Goal: Obtain resource: Download file/media

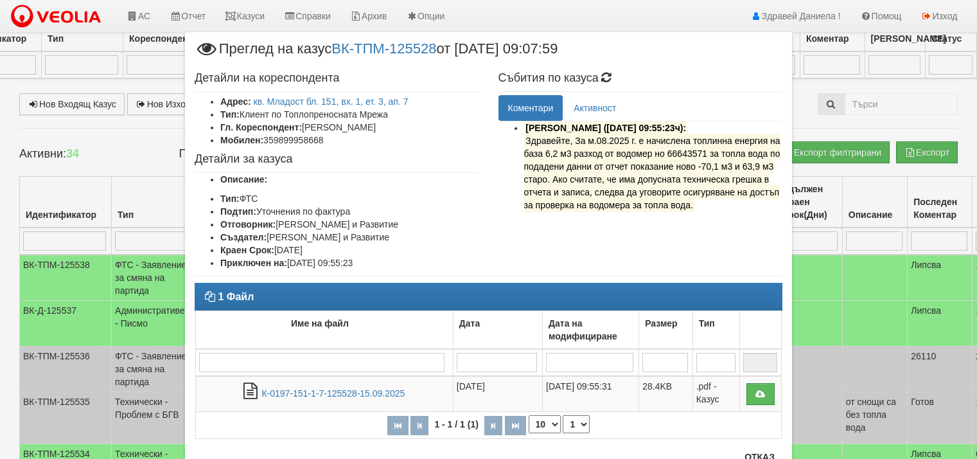
select select "2"
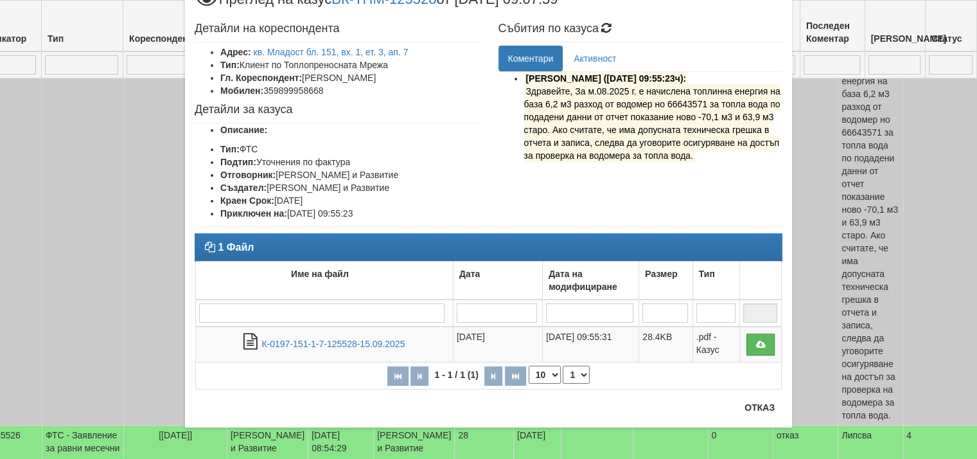
scroll to position [50, 0]
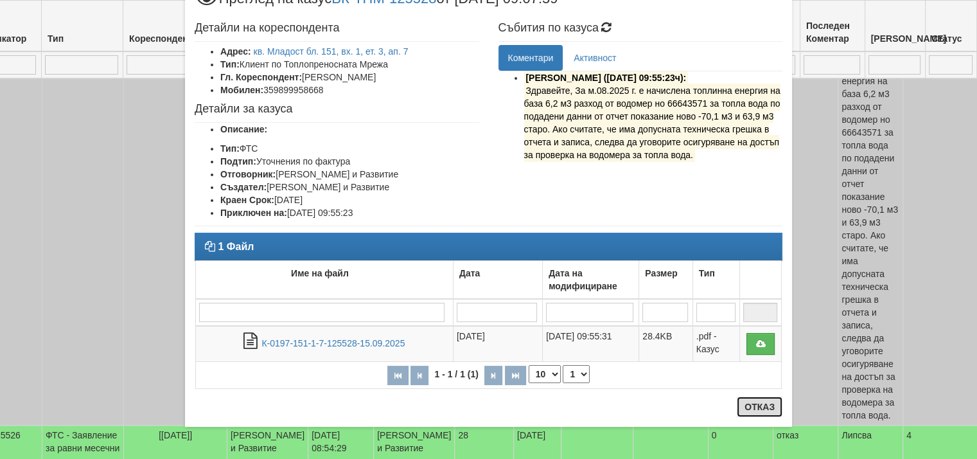
click at [753, 407] on button "Отказ" at bounding box center [760, 406] width 46 height 21
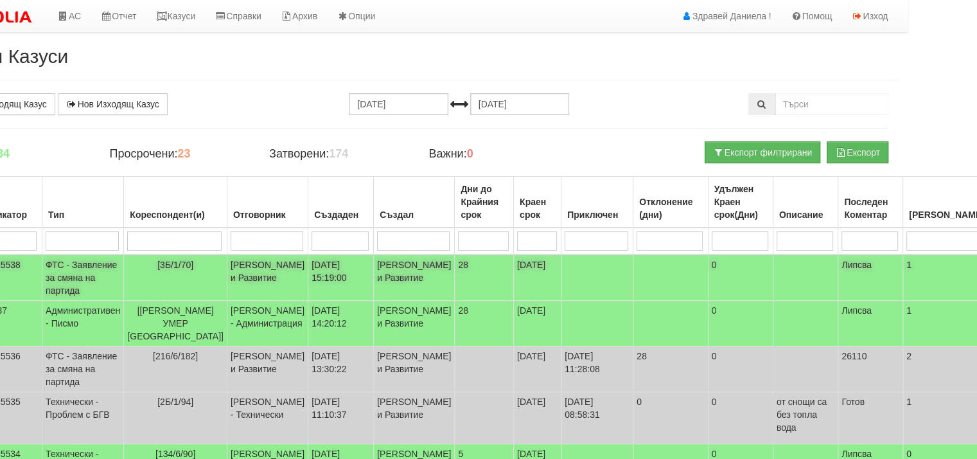
scroll to position [0, 69]
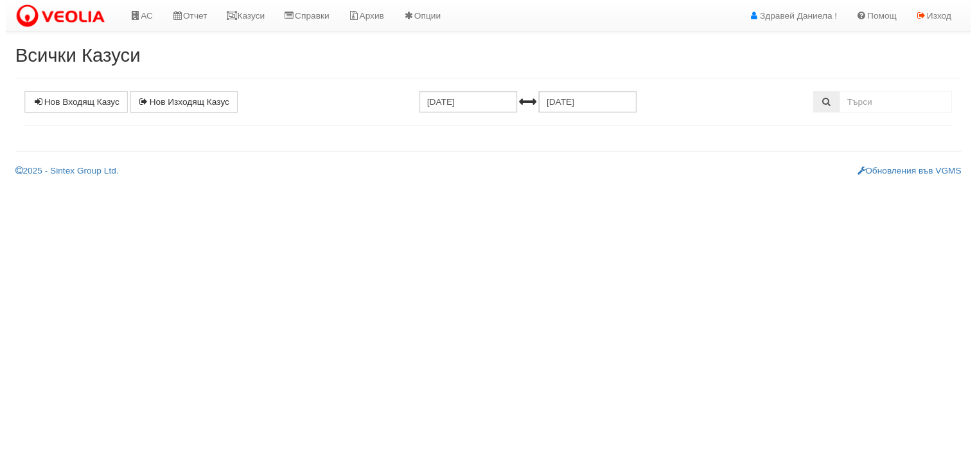
scroll to position [0, 69]
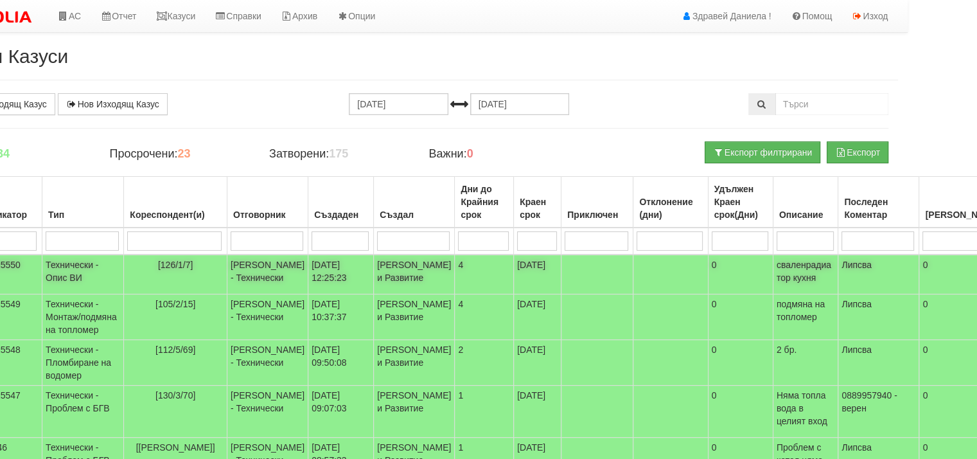
click at [256, 272] on td "[PERSON_NAME] - Технически" at bounding box center [267, 274] width 81 height 40
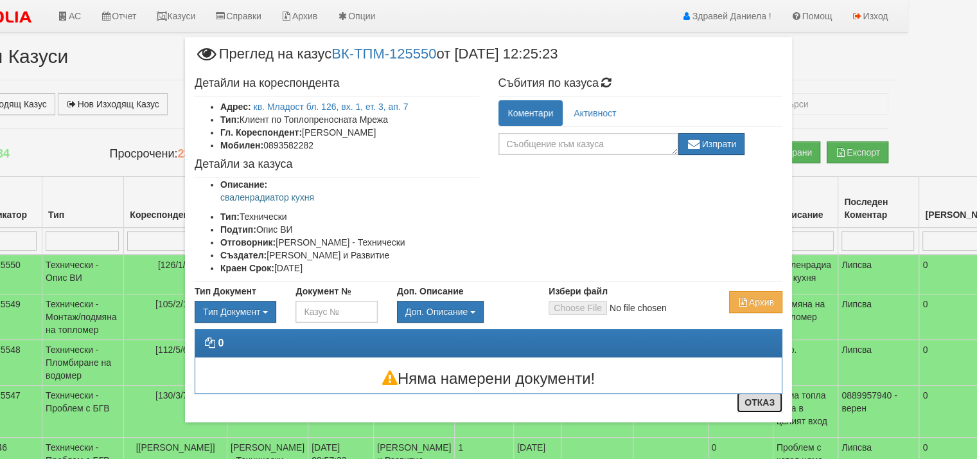
click at [752, 402] on button "Отказ" at bounding box center [760, 402] width 46 height 21
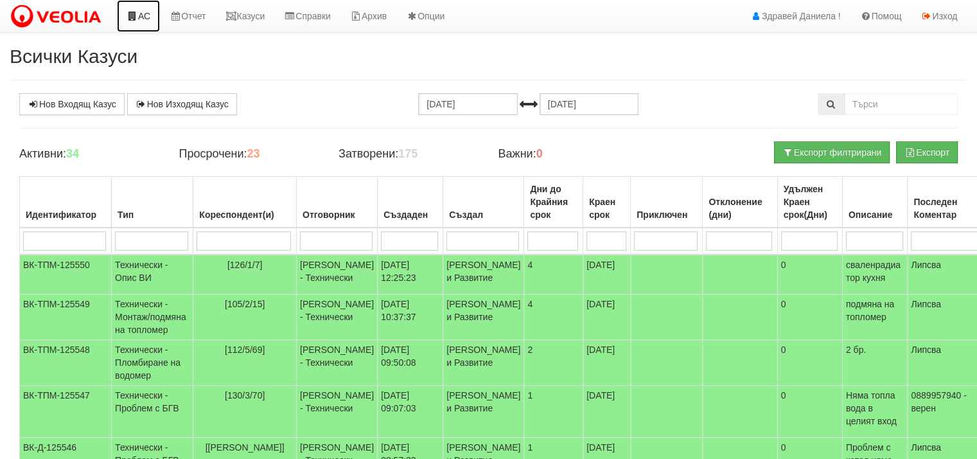
click at [152, 13] on link "АС" at bounding box center [138, 16] width 43 height 32
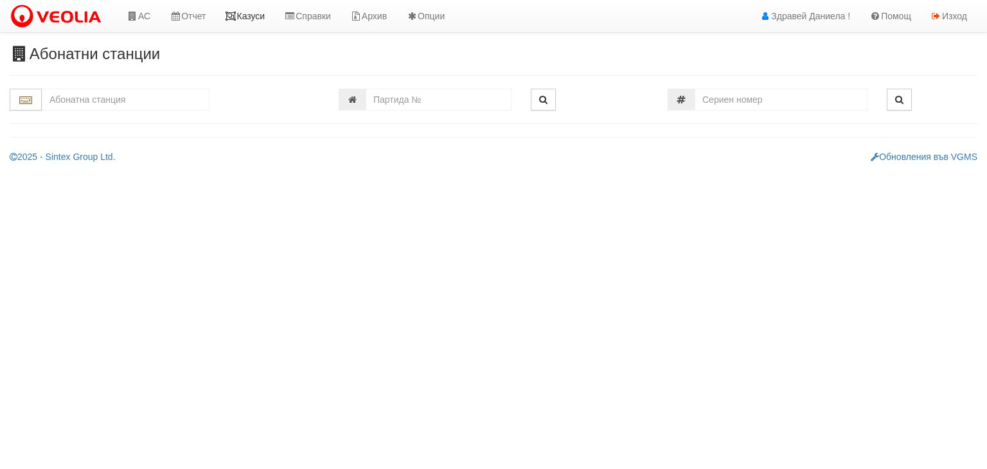
click at [248, 17] on link "Казуси" at bounding box center [244, 16] width 59 height 32
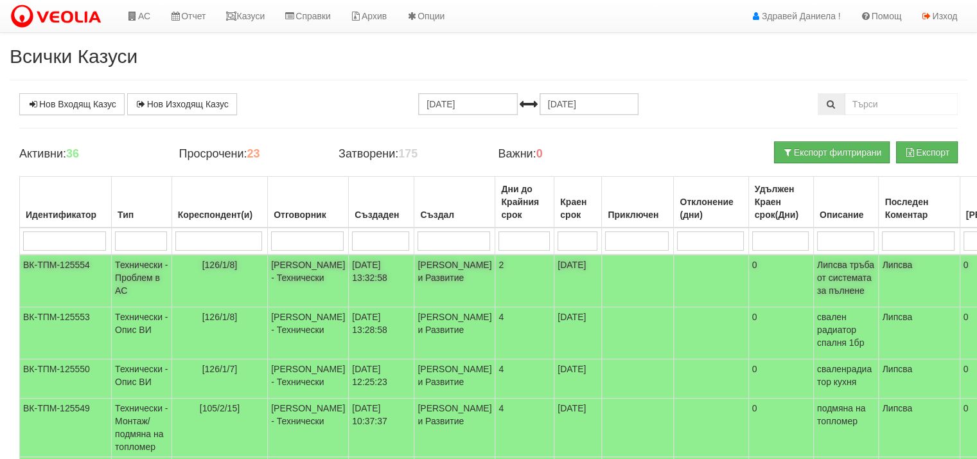
click at [299, 270] on td "[PERSON_NAME] - Технически" at bounding box center [308, 280] width 81 height 53
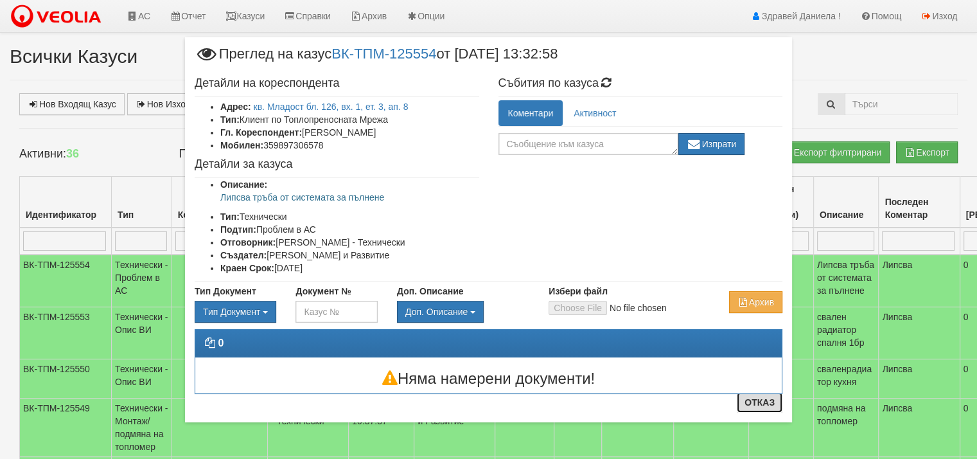
click at [761, 405] on button "Отказ" at bounding box center [760, 402] width 46 height 21
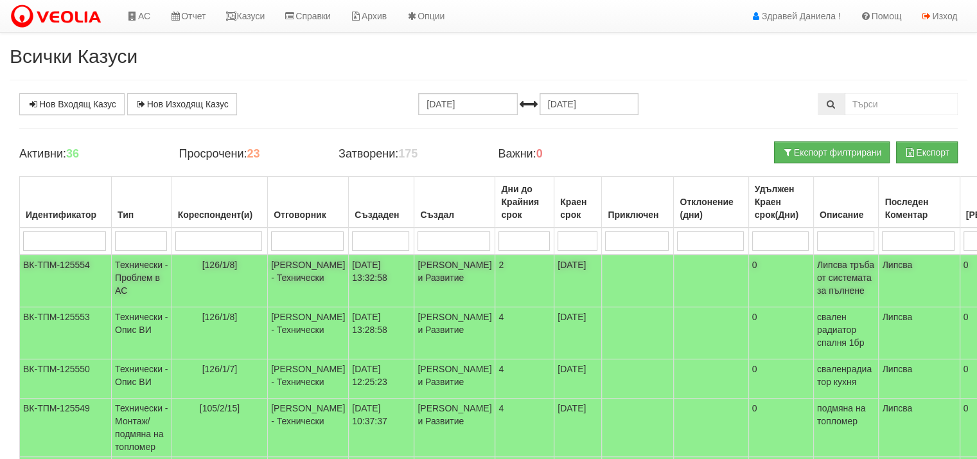
click at [283, 270] on td "[PERSON_NAME] - Технически" at bounding box center [308, 280] width 81 height 53
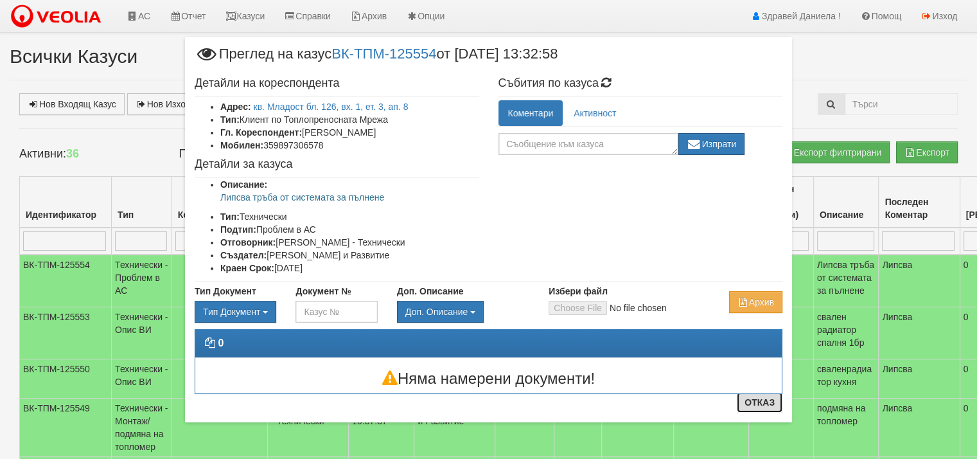
click at [758, 404] on button "Отказ" at bounding box center [760, 402] width 46 height 21
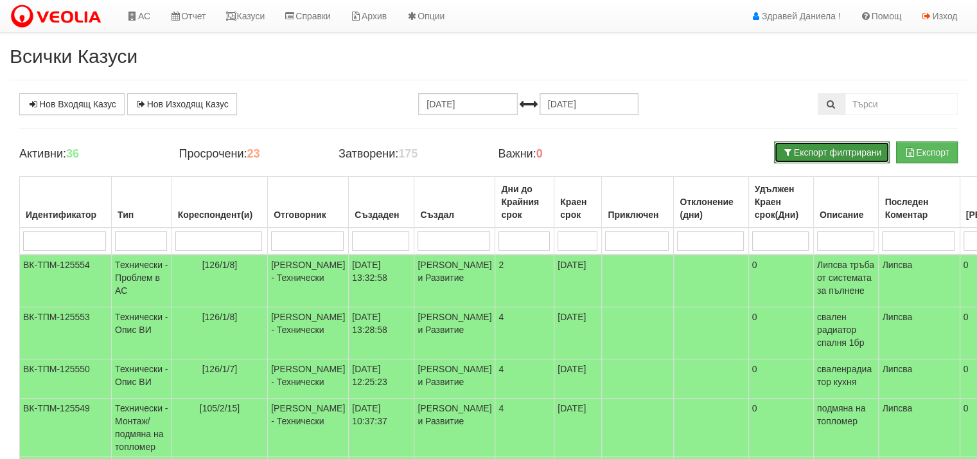
click at [802, 150] on button "Експорт филтрирани" at bounding box center [832, 152] width 116 height 22
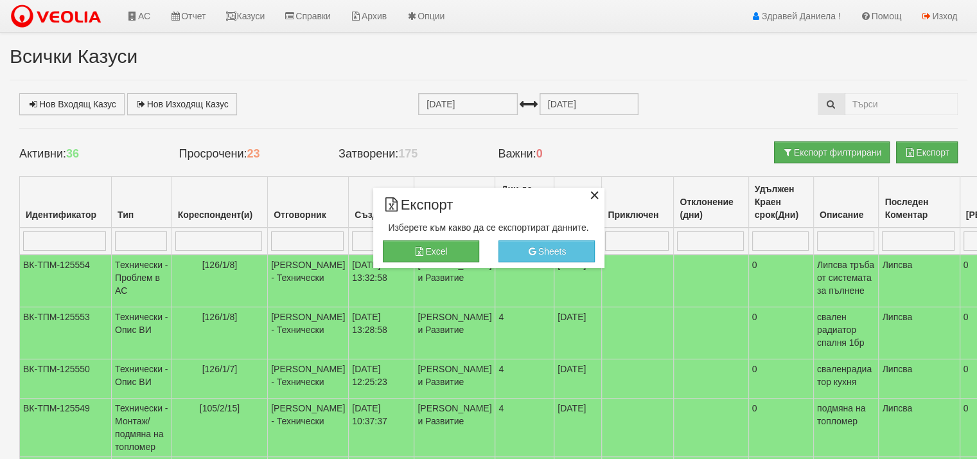
click at [592, 195] on div "×" at bounding box center [594, 197] width 13 height 13
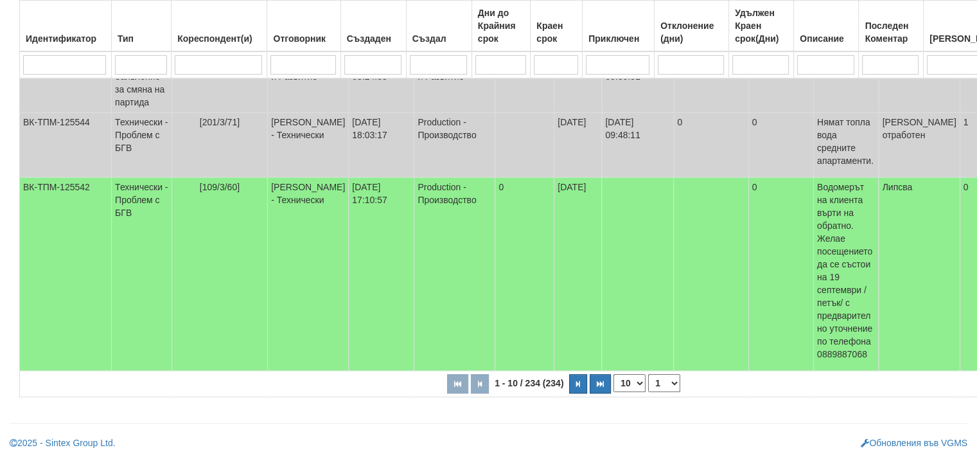
scroll to position [606, 0]
click at [576, 384] on icon "button" at bounding box center [578, 383] width 4 height 7
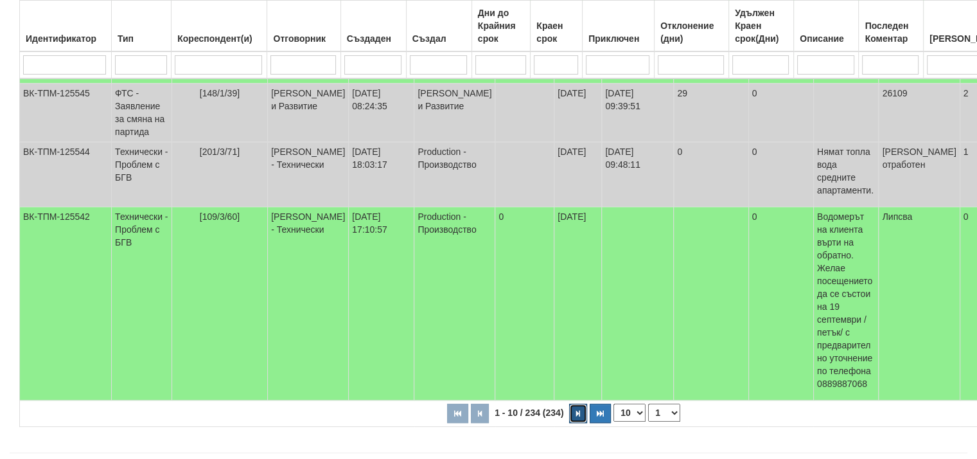
select select "2"
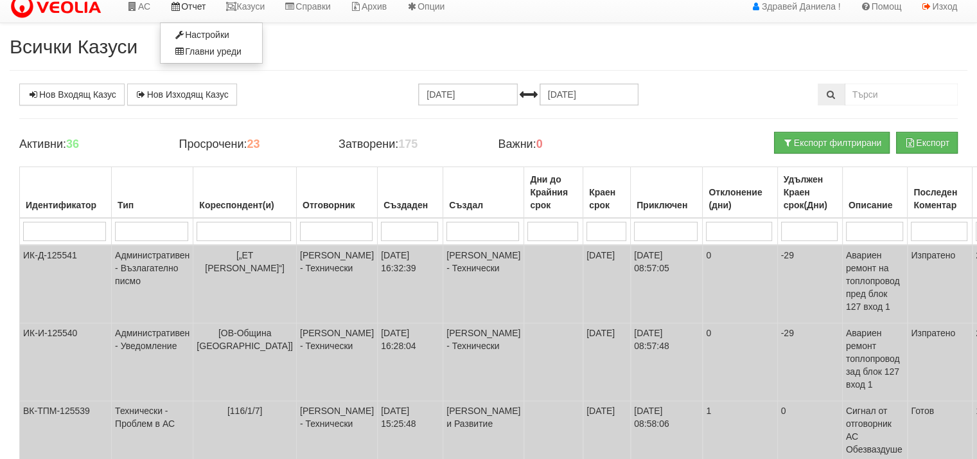
scroll to position [0, 0]
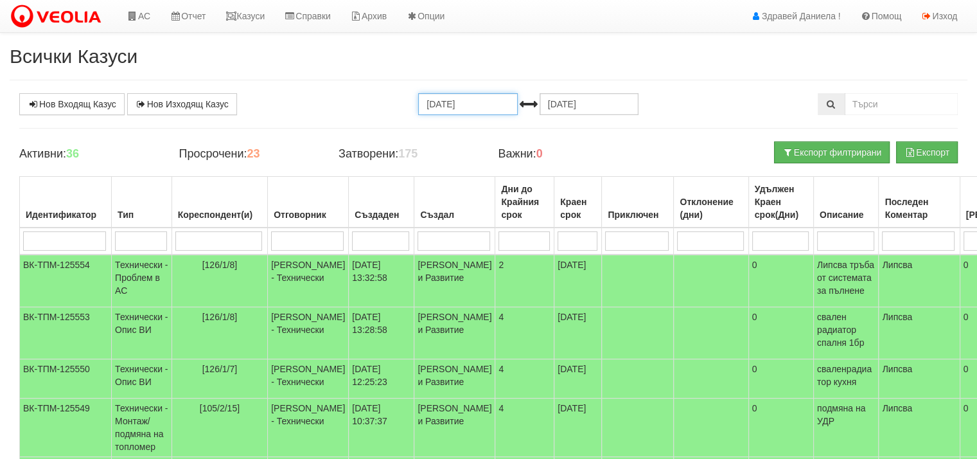
click at [476, 101] on input "[DATE]" at bounding box center [467, 104] width 99 height 22
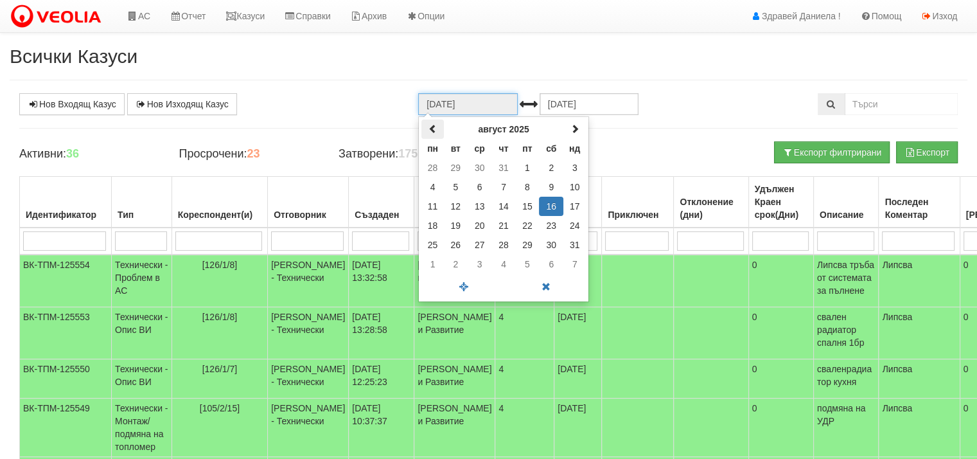
click at [434, 130] on span at bounding box center [433, 128] width 9 height 9
click at [436, 132] on span at bounding box center [433, 128] width 9 height 9
click at [570, 166] on td "1" at bounding box center [574, 167] width 22 height 19
type input "01.06.2025"
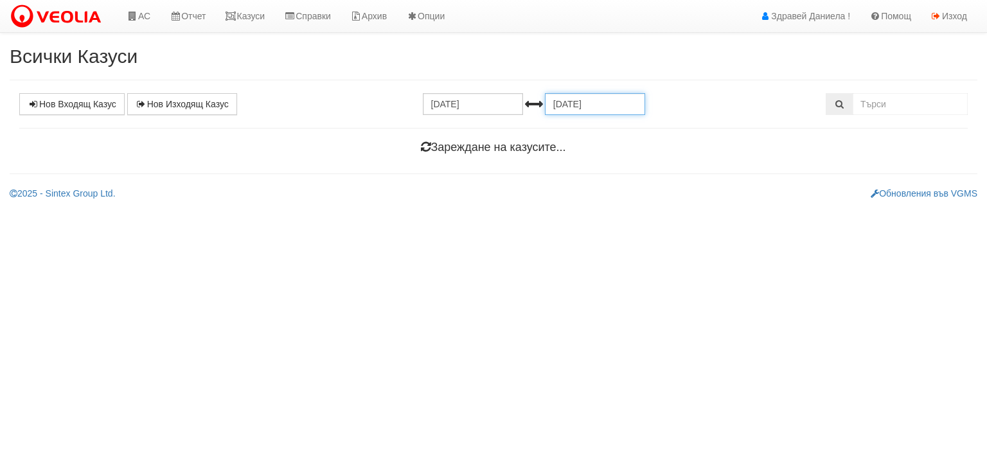
click at [604, 106] on input "[DATE]" at bounding box center [595, 104] width 100 height 22
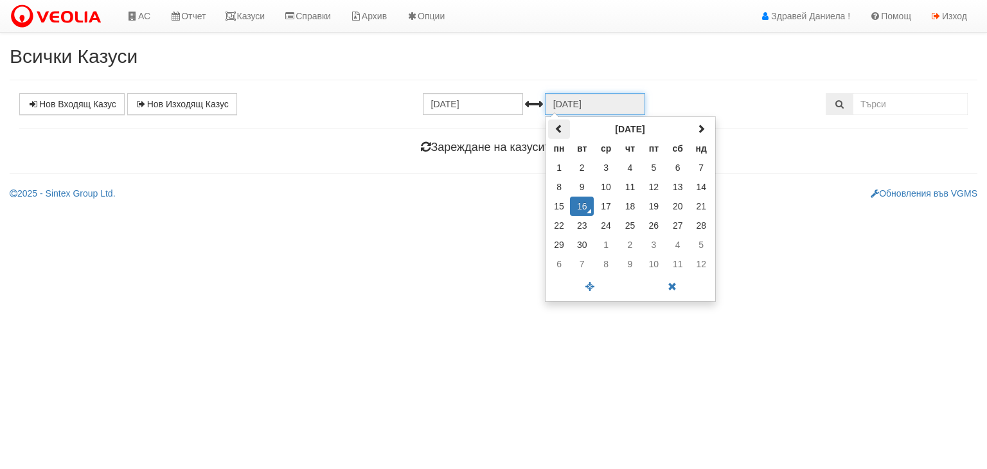
click at [556, 127] on span at bounding box center [558, 128] width 9 height 9
click at [558, 124] on span at bounding box center [558, 128] width 9 height 9
click at [559, 258] on td "30" at bounding box center [559, 263] width 22 height 19
type input "30.06.2025"
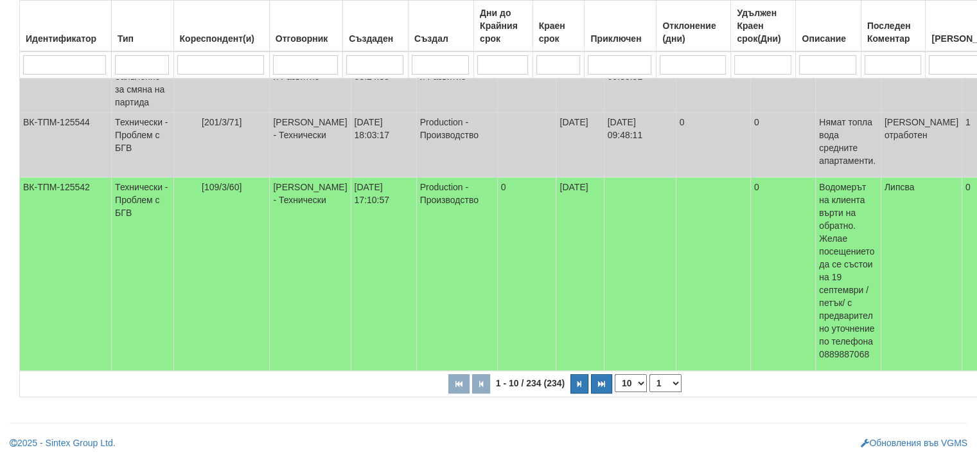
scroll to position [606, 0]
click at [570, 385] on button "button" at bounding box center [579, 383] width 18 height 19
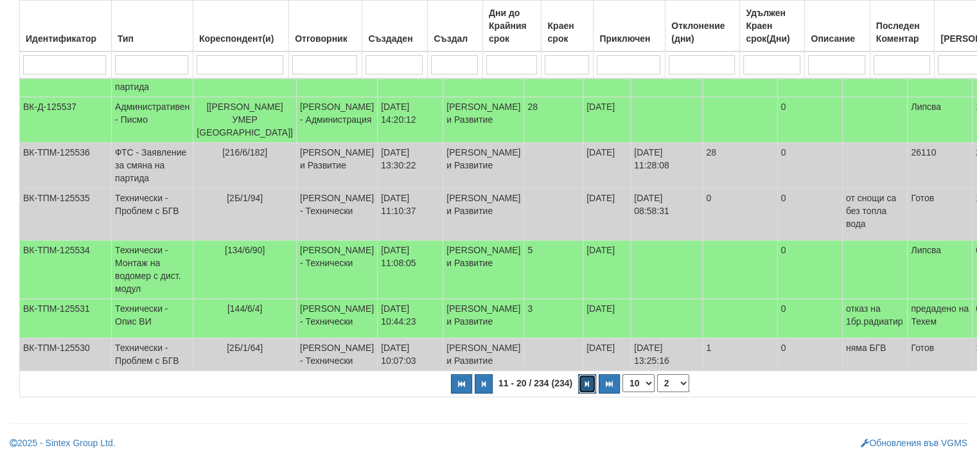
click at [578, 387] on button "button" at bounding box center [587, 383] width 18 height 19
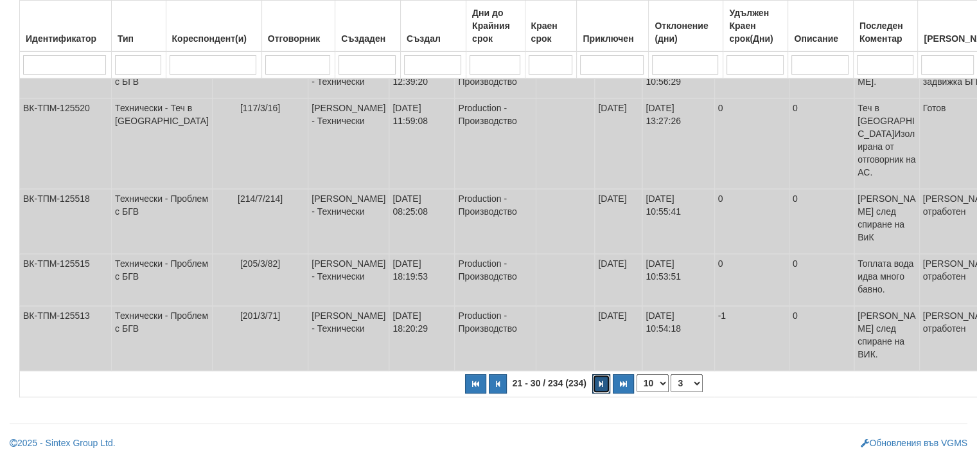
scroll to position [835, 0]
click at [599, 387] on icon "button" at bounding box center [601, 383] width 4 height 7
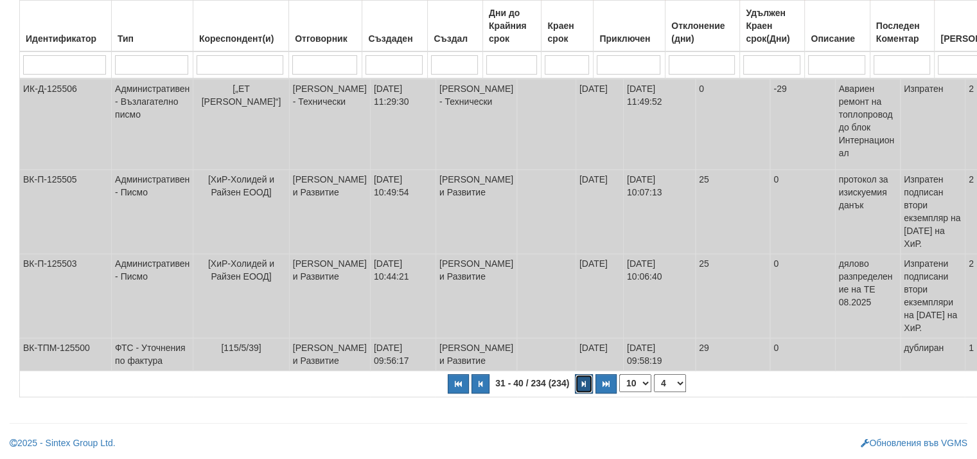
scroll to position [626, 0]
click at [316, 254] on td "[PERSON_NAME] и Развитие" at bounding box center [329, 296] width 81 height 84
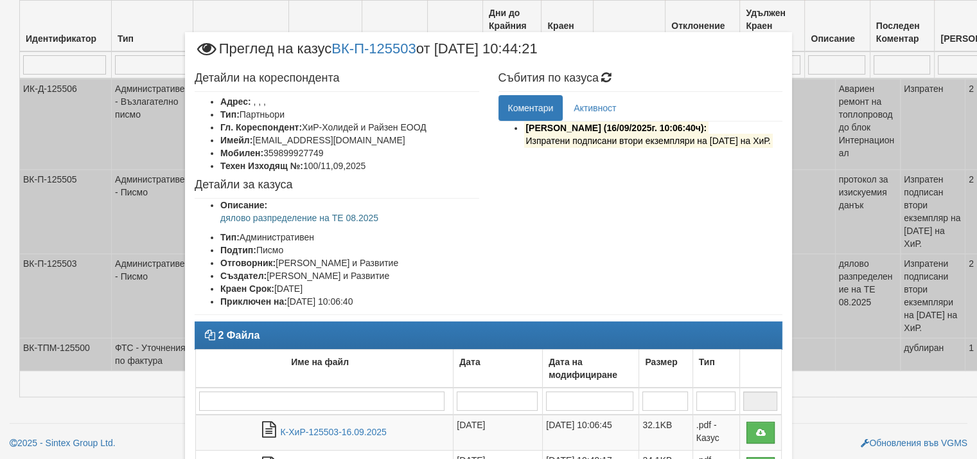
scroll to position [64, 0]
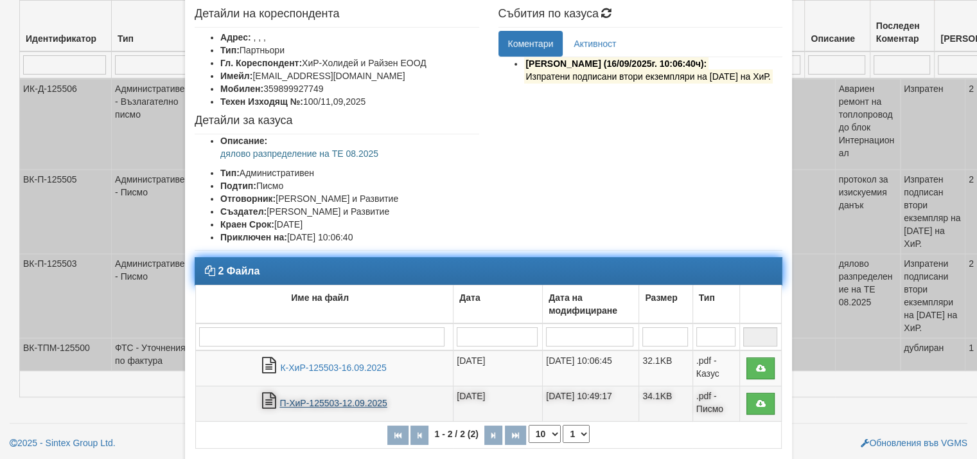
click at [375, 398] on link "П-ХиР-125503-12.09.2025" at bounding box center [332, 403] width 107 height 10
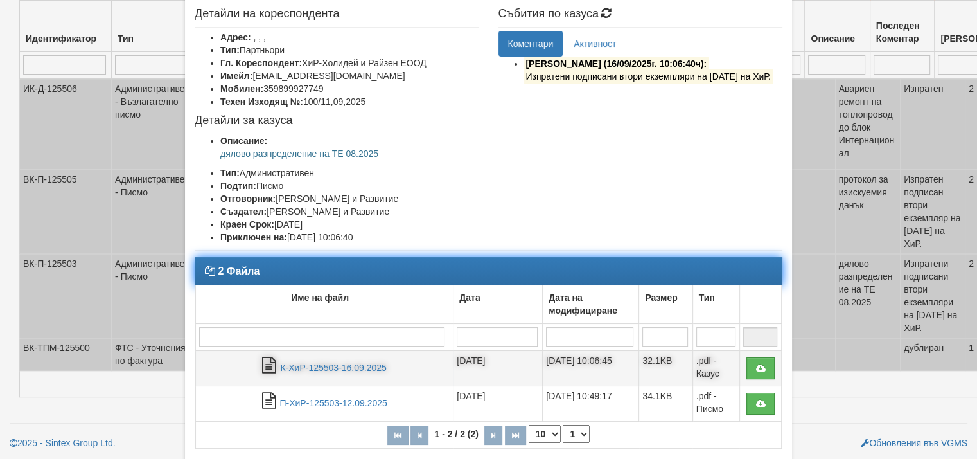
click at [596, 363] on td "16/09/2025 10:06:45" at bounding box center [591, 368] width 96 height 36
click at [346, 367] on link "К-ХиР-125503-16.09.2025" at bounding box center [333, 367] width 106 height 10
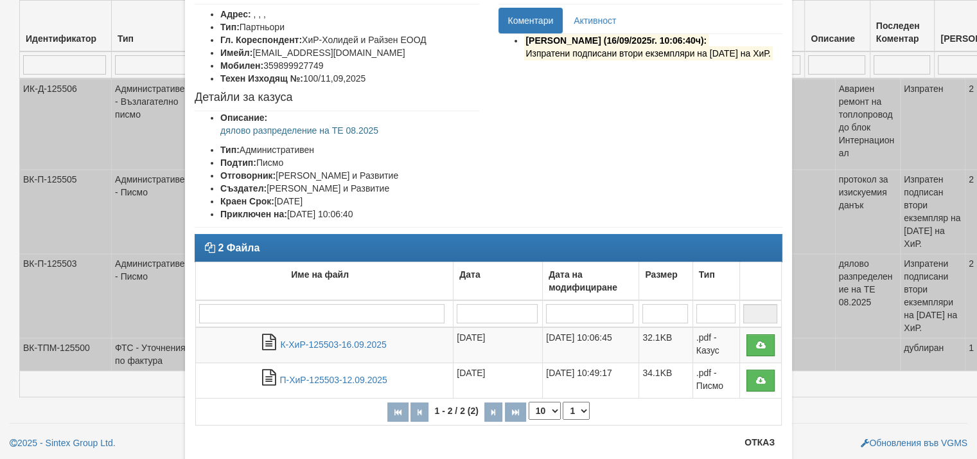
scroll to position [123, 0]
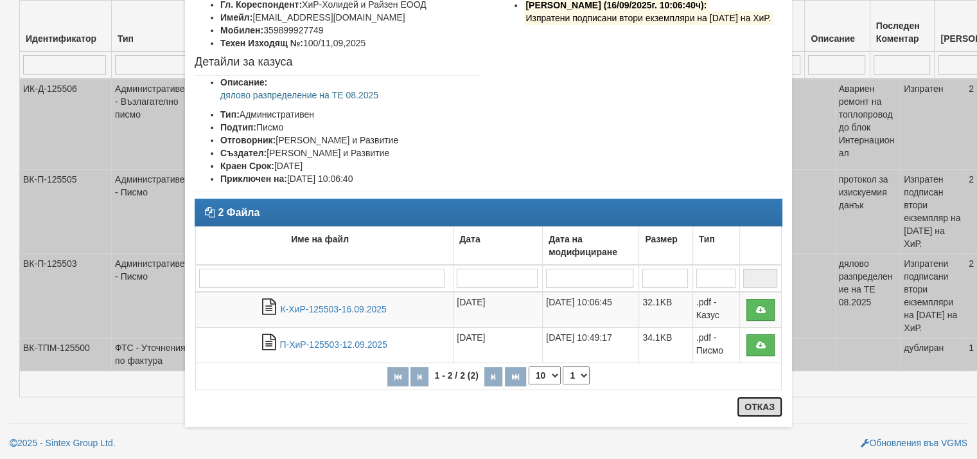
click at [765, 405] on button "Отказ" at bounding box center [760, 406] width 46 height 21
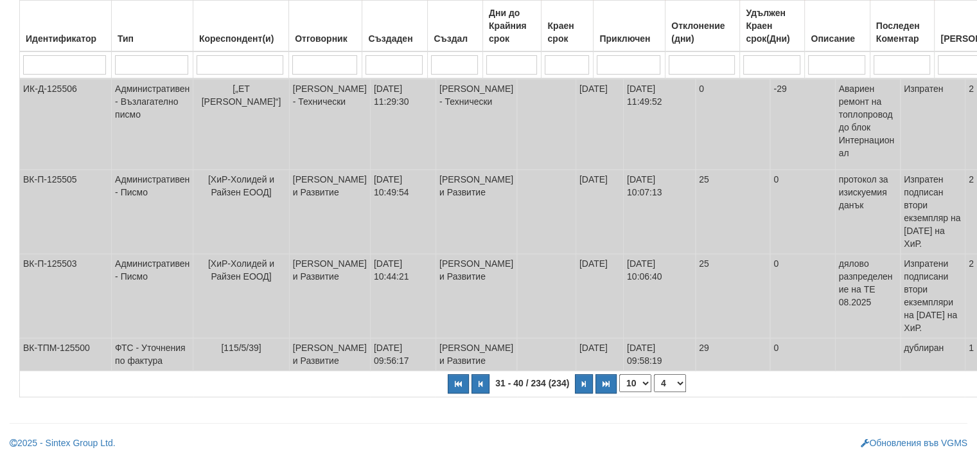
scroll to position [626, 0]
click at [582, 387] on icon "button" at bounding box center [584, 383] width 4 height 7
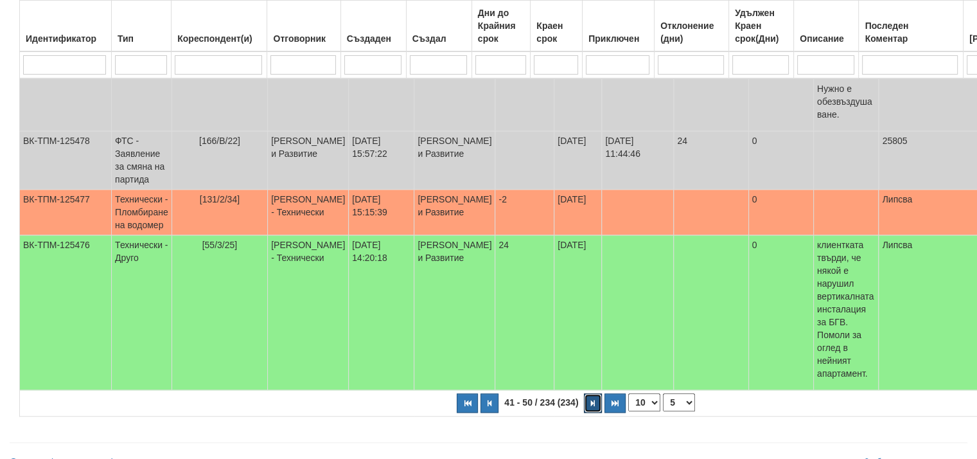
scroll to position [947, 0]
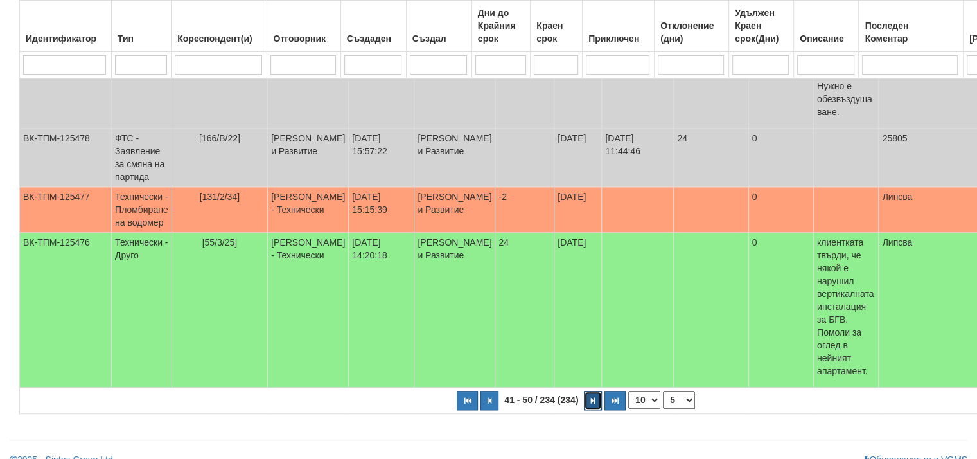
click at [591, 404] on icon "button" at bounding box center [593, 400] width 4 height 7
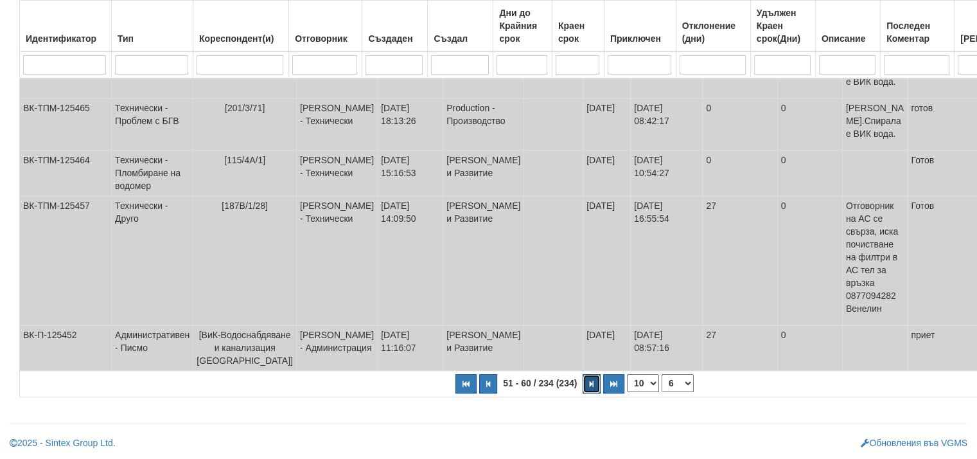
click at [583, 386] on button "button" at bounding box center [592, 383] width 18 height 19
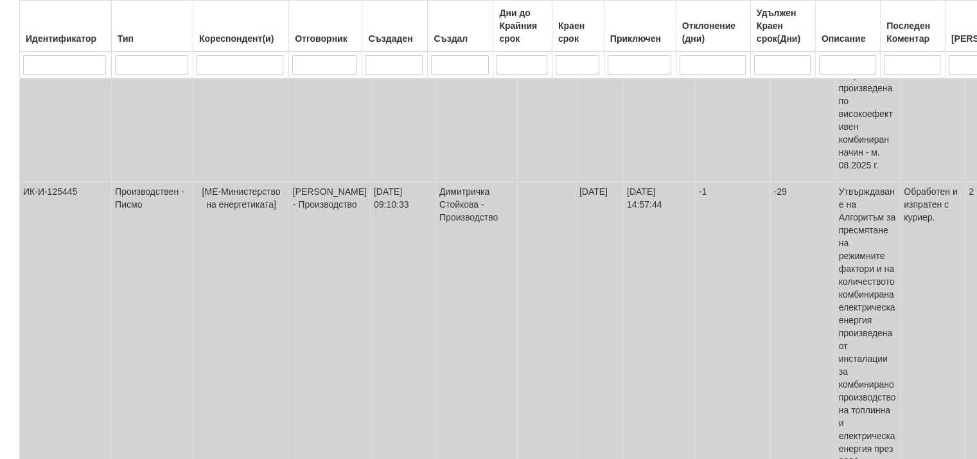
scroll to position [651, 0]
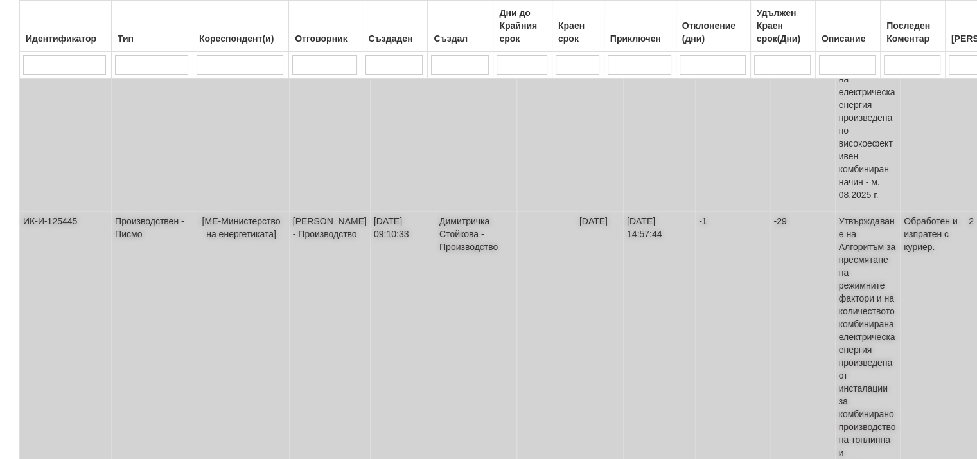
click at [226, 216] on span "[МЕ-Министерство на енергетиката]" at bounding box center [241, 227] width 78 height 23
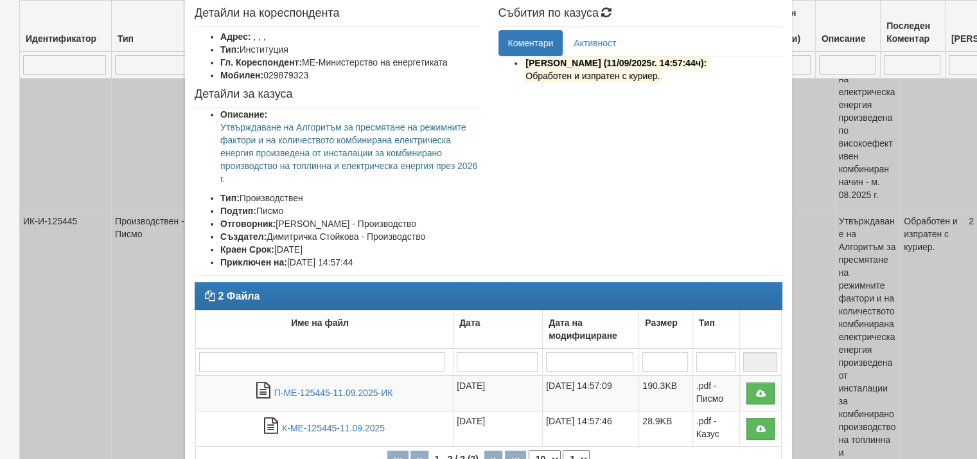
scroll to position [64, 0]
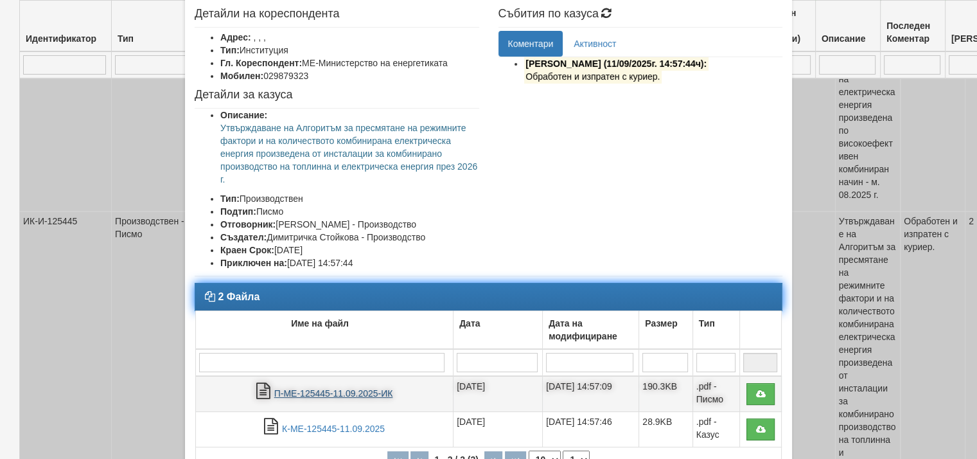
click at [339, 389] on link "П-МЕ-125445-11.09.2025-ИК" at bounding box center [333, 393] width 119 height 10
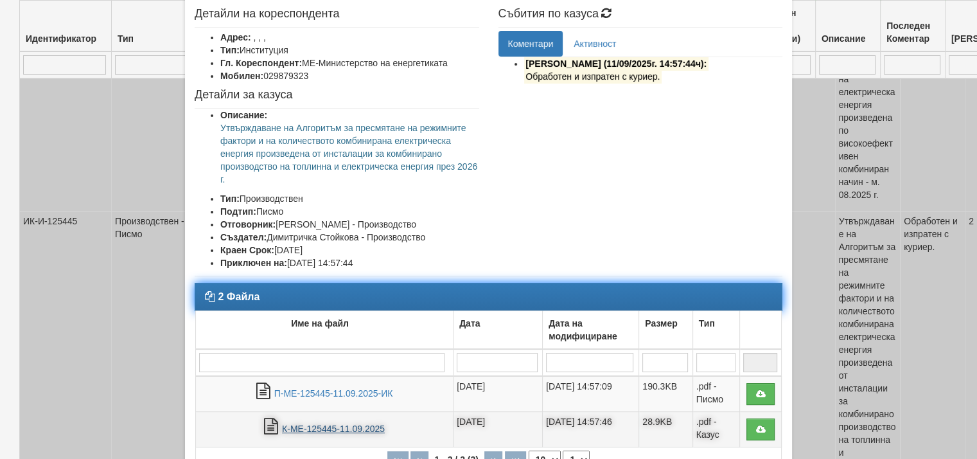
click at [323, 423] on link "К-МЕ-125445-11.09.2025" at bounding box center [333, 428] width 103 height 10
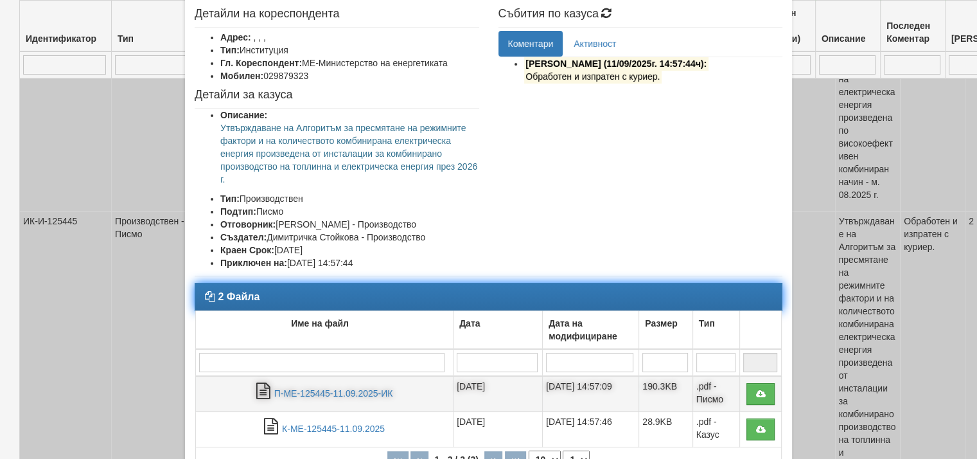
click at [596, 383] on td "11/09/2025 14:57:09" at bounding box center [591, 394] width 96 height 36
click at [340, 388] on link "П-МЕ-125445-11.09.2025-ИК" at bounding box center [333, 393] width 119 height 10
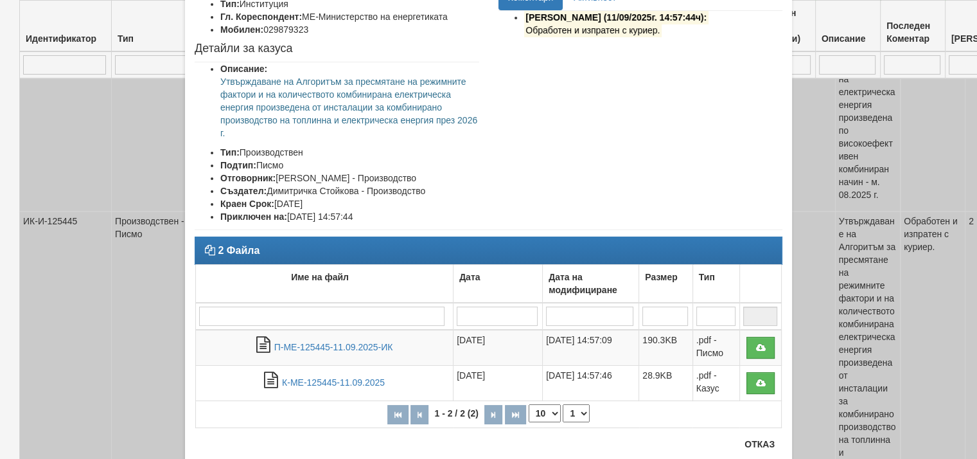
scroll to position [148, 0]
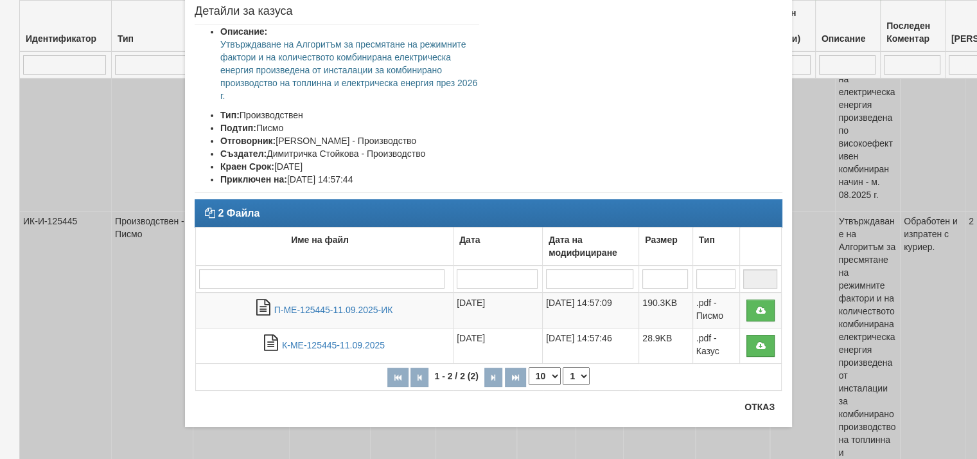
click at [750, 403] on div at bounding box center [488, 403] width 607 height 1
click at [753, 407] on button "Отказ" at bounding box center [760, 406] width 46 height 21
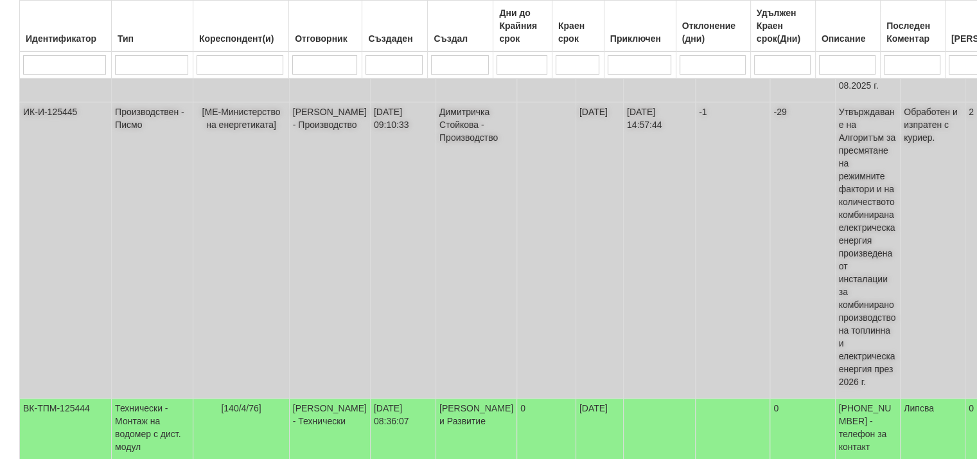
scroll to position [908, 0]
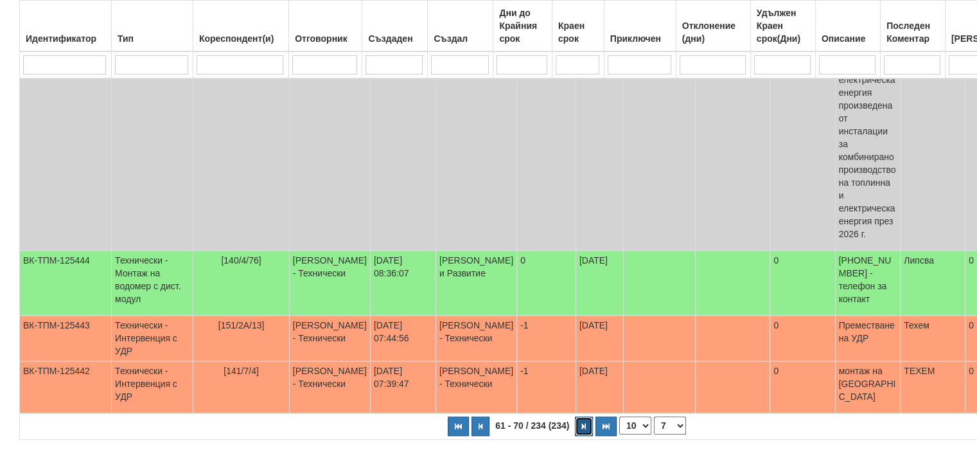
click at [575, 416] on button "button" at bounding box center [584, 425] width 18 height 19
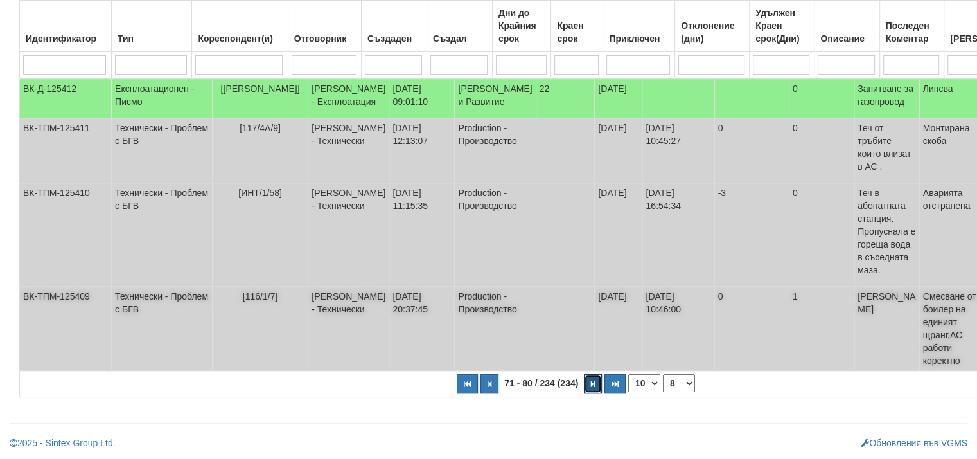
scroll to position [439, 0]
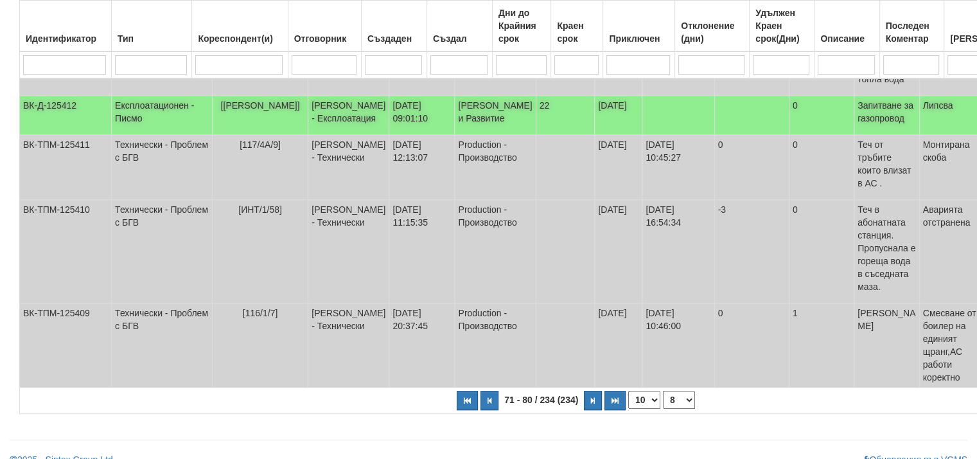
click at [162, 135] on td "Експлоатационен - Писмо" at bounding box center [162, 115] width 101 height 39
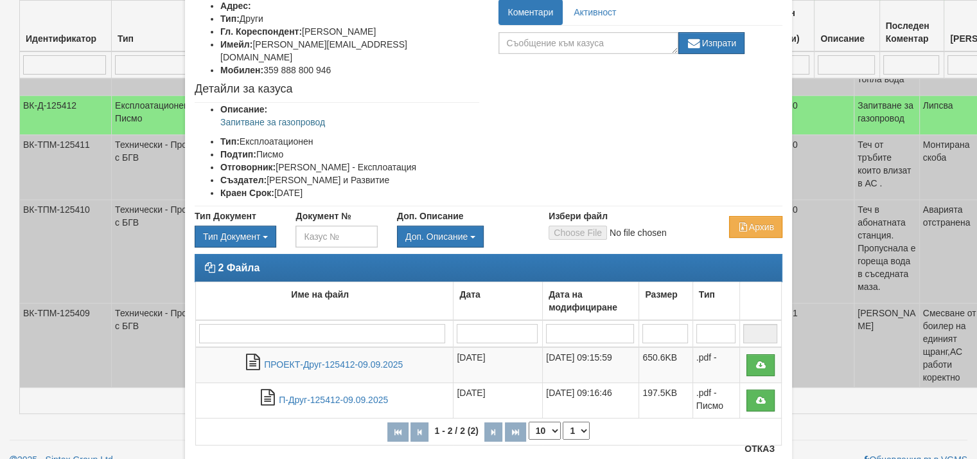
scroll to position [128, 0]
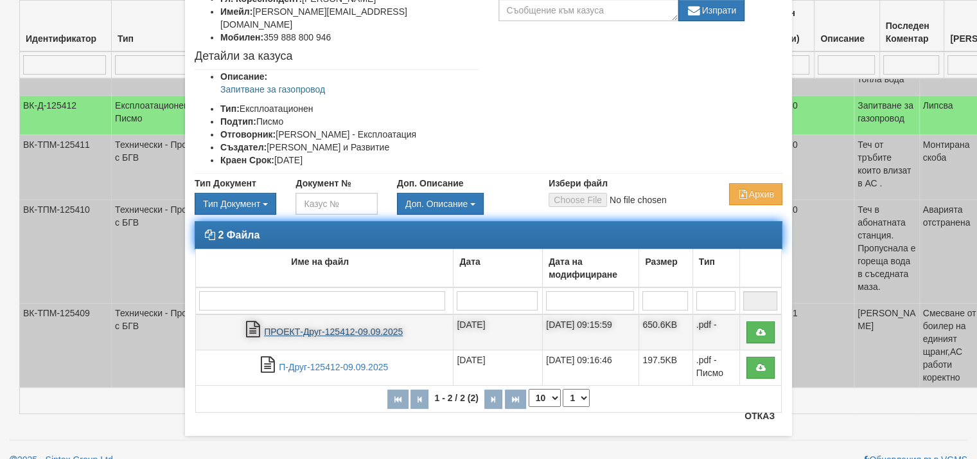
click at [361, 326] on link "ПРОЕКТ-Друг-125412-09.09.2025" at bounding box center [333, 331] width 139 height 10
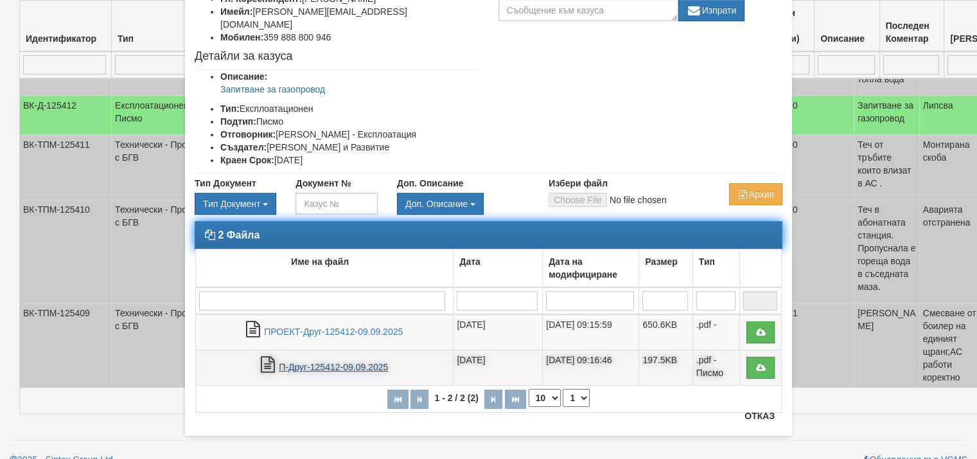
click at [319, 362] on link "П-Друг-125412-09.09.2025" at bounding box center [333, 367] width 109 height 10
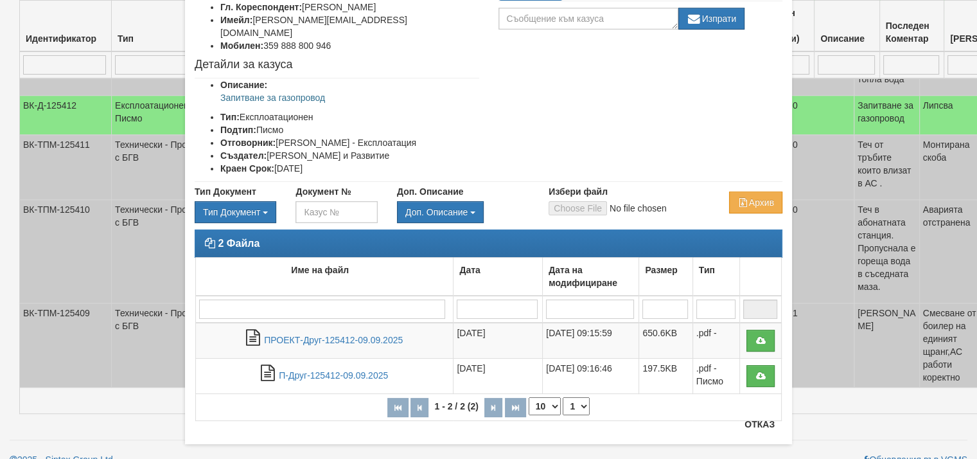
scroll to position [137, 0]
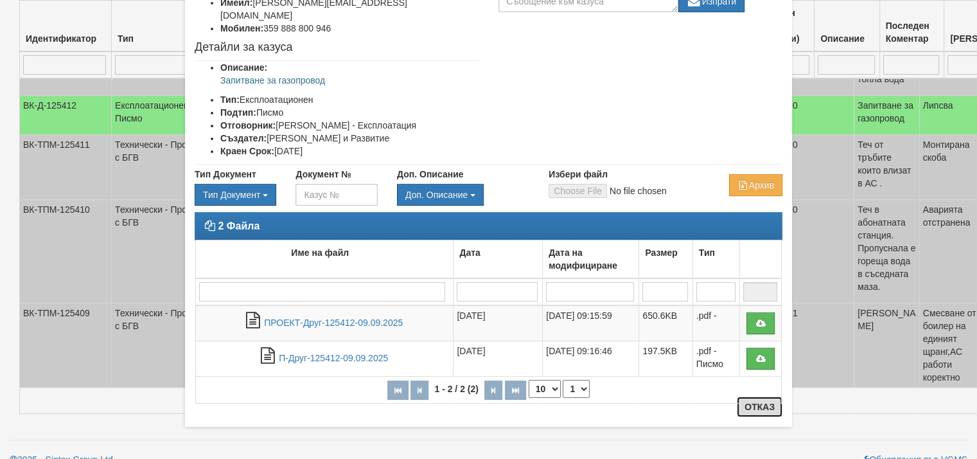
click at [748, 410] on button "Отказ" at bounding box center [760, 406] width 46 height 21
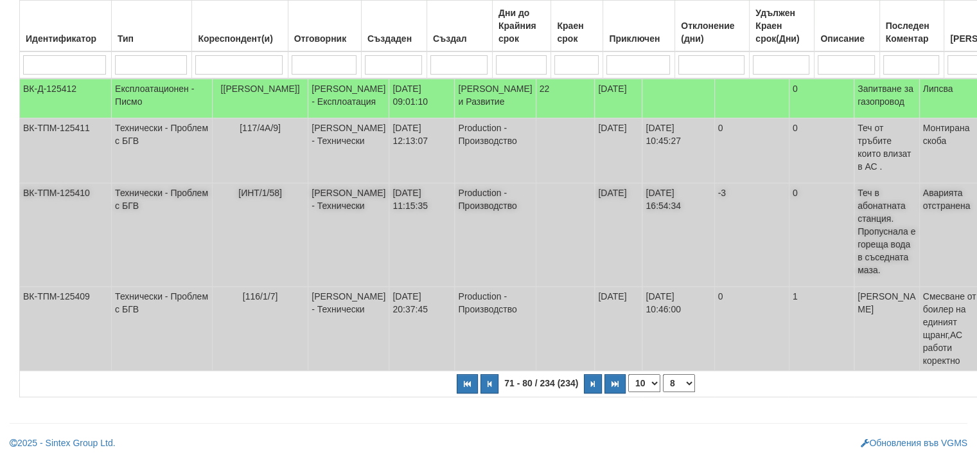
scroll to position [568, 0]
click at [584, 384] on button "button" at bounding box center [593, 383] width 18 height 19
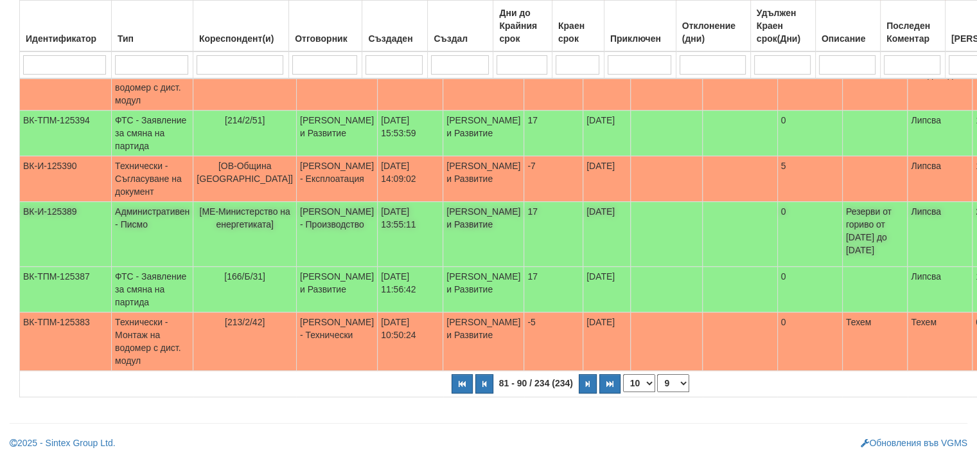
click at [150, 202] on td "Административен - Писмо" at bounding box center [153, 234] width 82 height 65
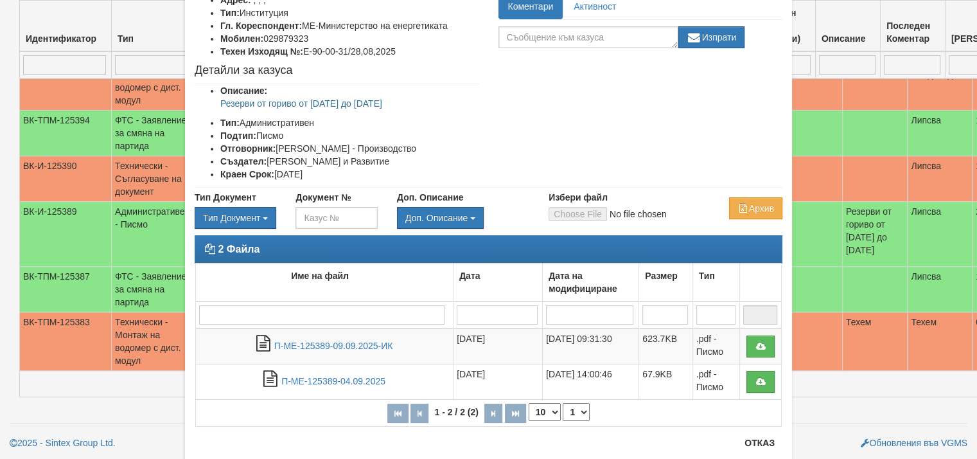
scroll to position [128, 0]
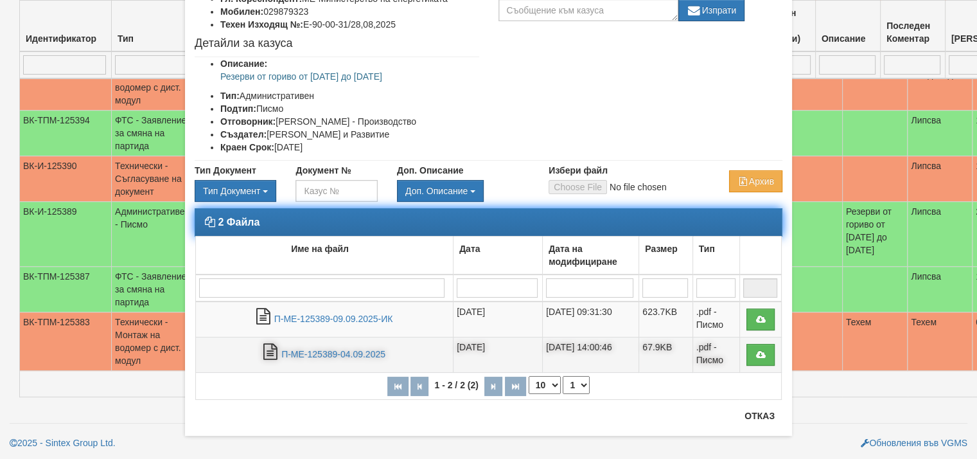
click at [585, 340] on td "04/09/2025 14:00:46" at bounding box center [591, 354] width 96 height 35
click at [330, 352] on link "П-МЕ-125389-04.09.2025" at bounding box center [333, 354] width 104 height 10
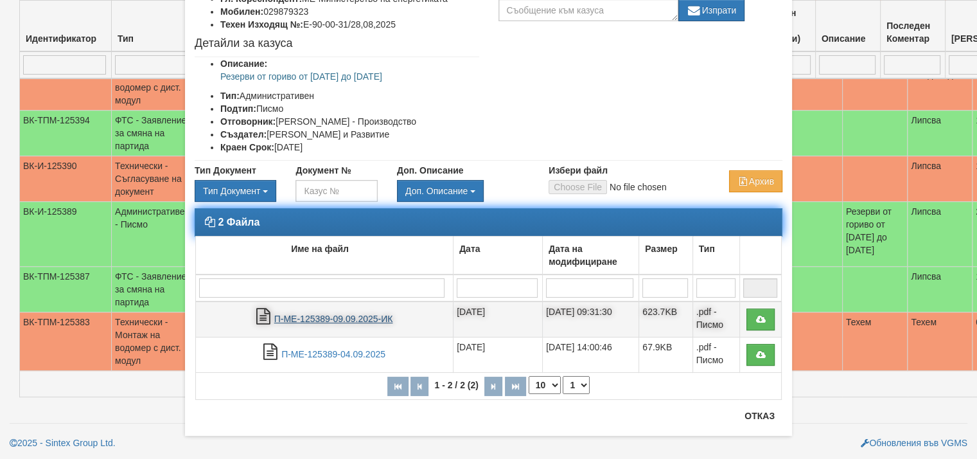
click at [366, 315] on link "П-МЕ-125389-09.09.2025-ИК" at bounding box center [333, 319] width 119 height 10
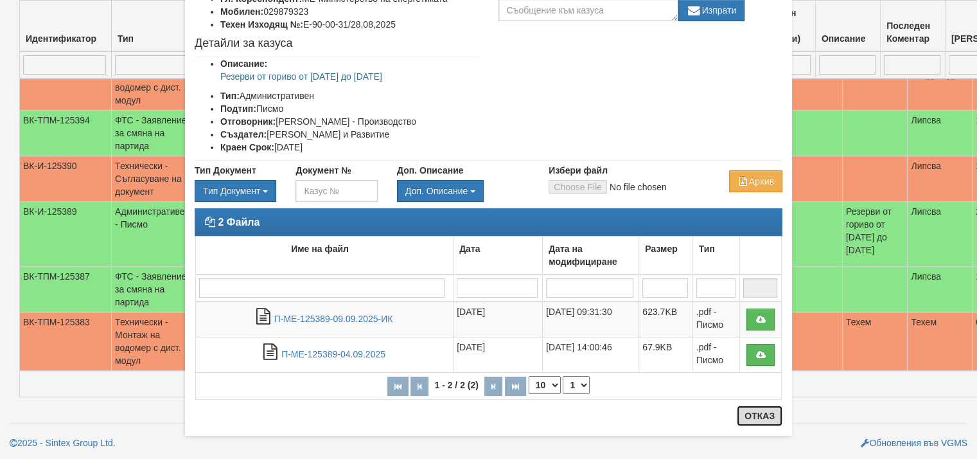
click at [754, 421] on button "Отказ" at bounding box center [760, 415] width 46 height 21
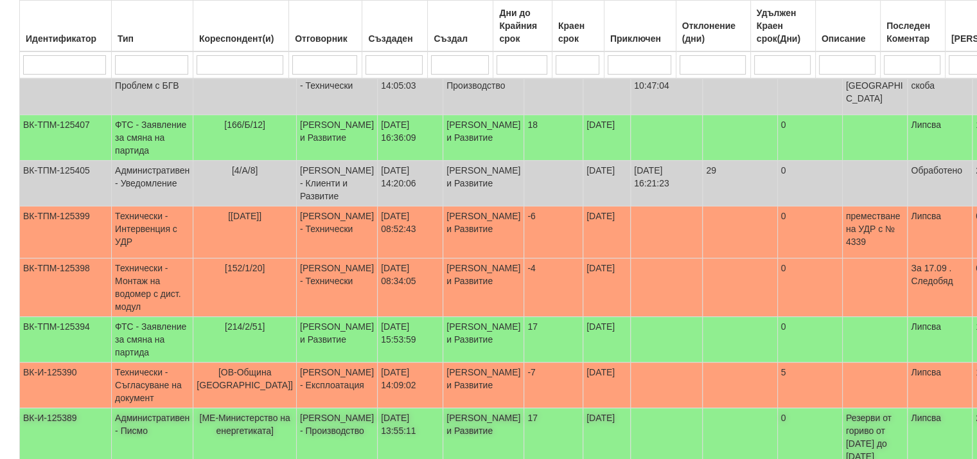
scroll to position [189, 0]
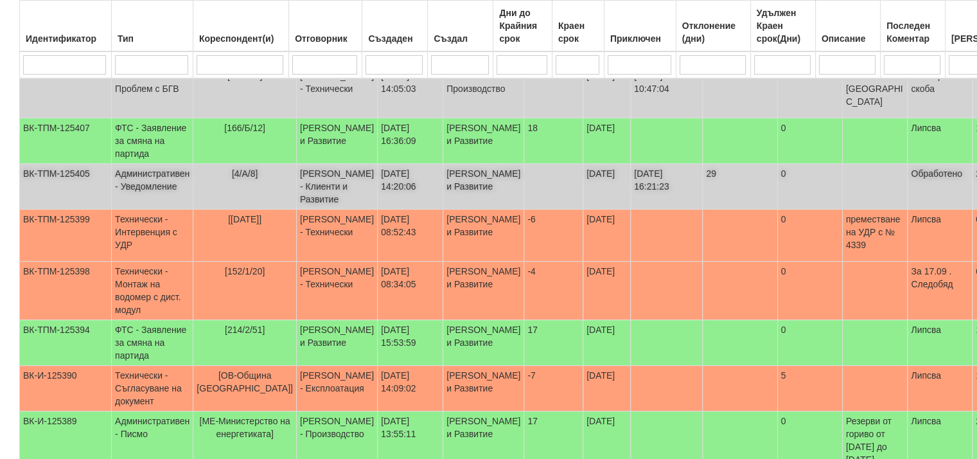
click at [153, 166] on td "Административен - Уведомление" at bounding box center [153, 187] width 82 height 46
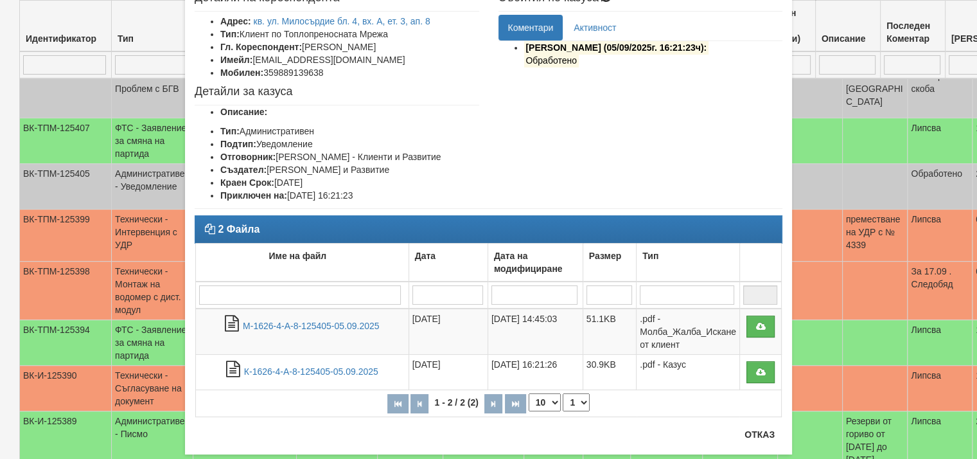
scroll to position [108, 0]
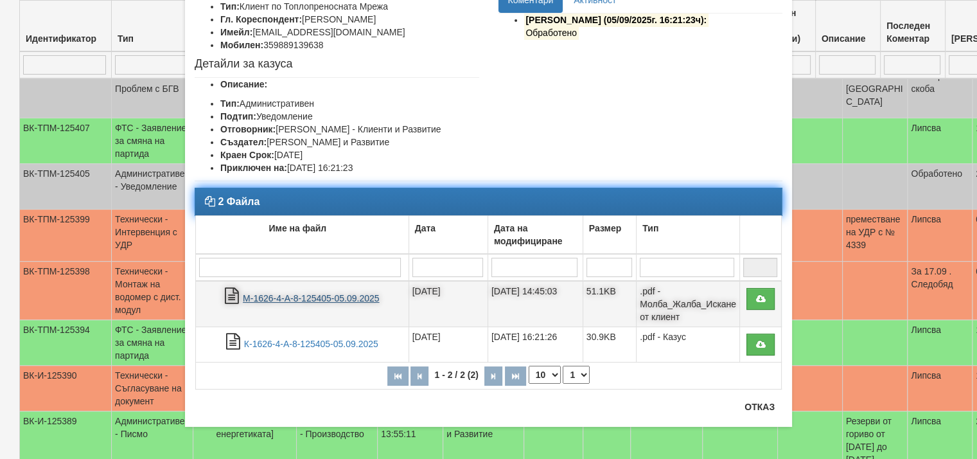
click at [339, 299] on link "М-1626-4-А-8-125405-05.09.2025" at bounding box center [311, 298] width 136 height 10
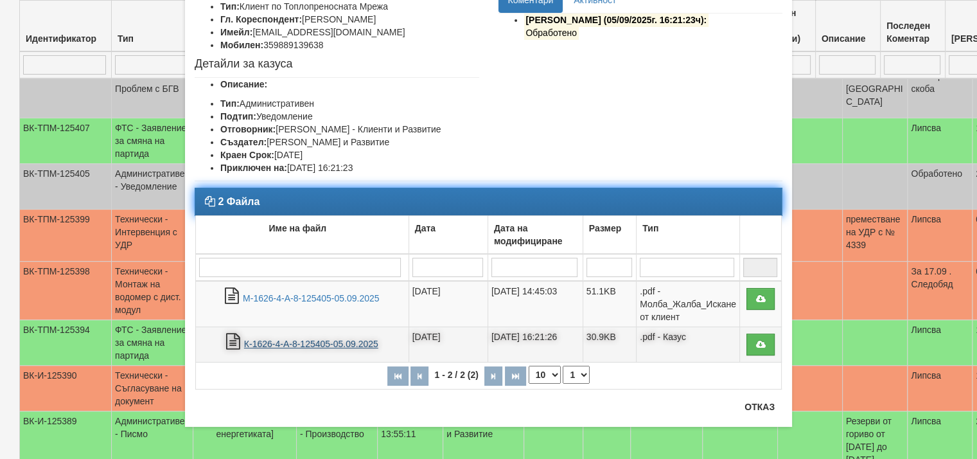
click at [281, 340] on link "К-1626-4-А-8-125405-05.09.2025" at bounding box center [311, 344] width 134 height 10
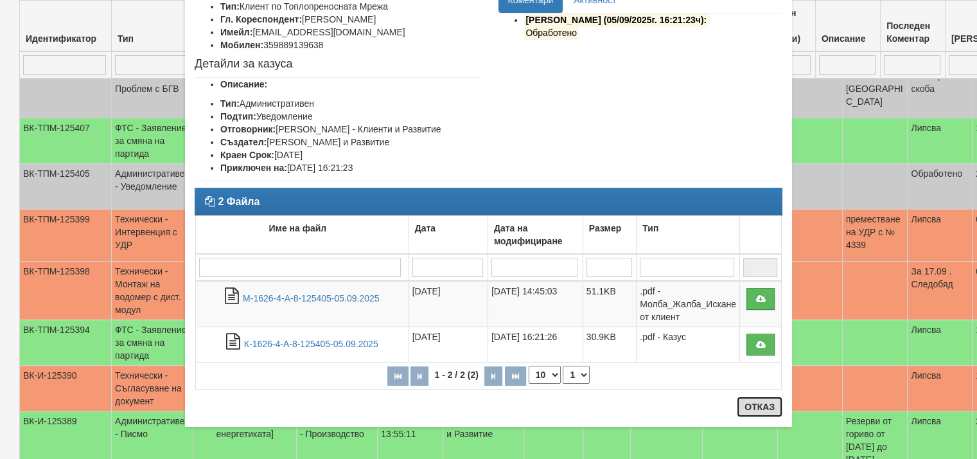
click at [761, 411] on button "Отказ" at bounding box center [760, 406] width 46 height 21
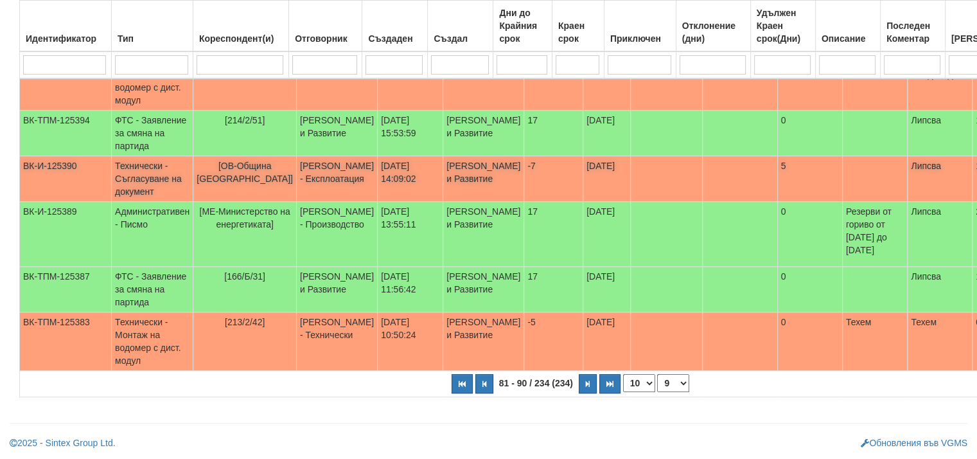
scroll to position [446, 0]
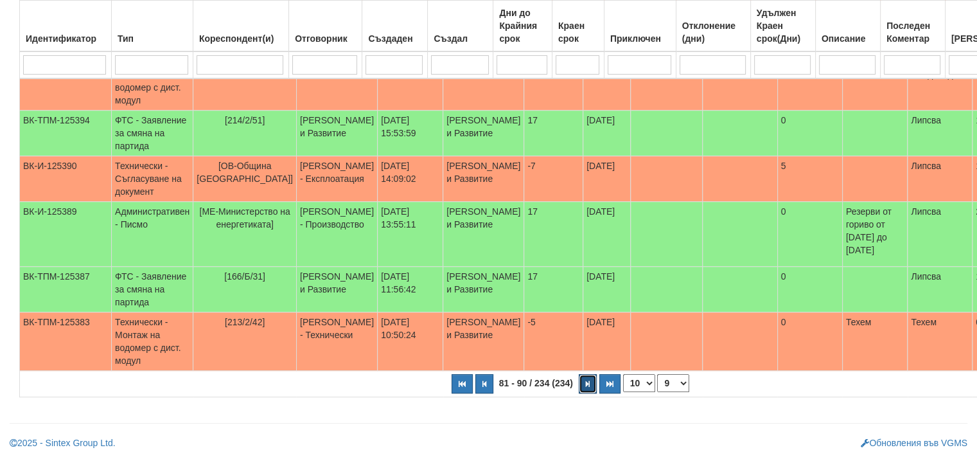
click at [586, 385] on icon "button" at bounding box center [588, 383] width 4 height 7
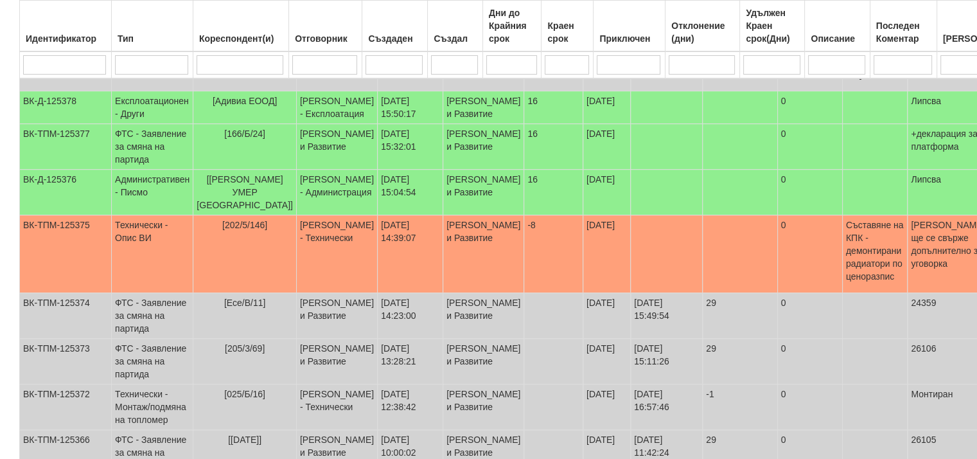
scroll to position [253, 0]
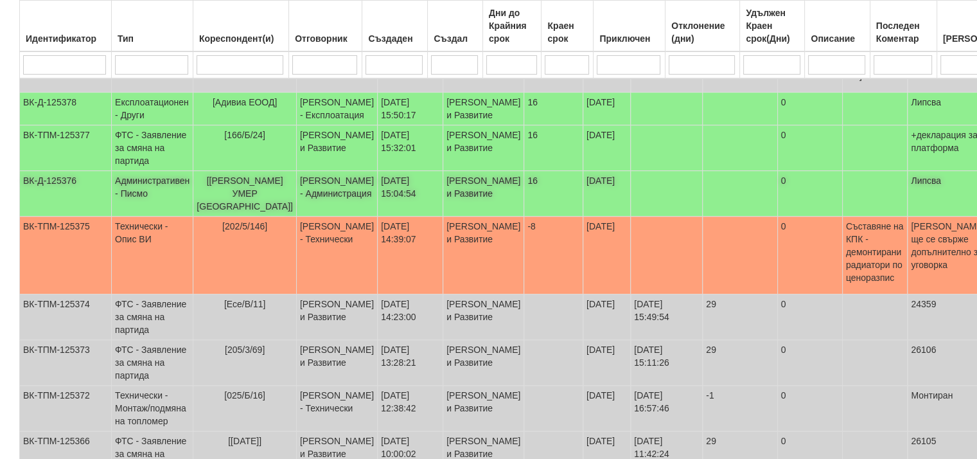
click at [140, 192] on td "Административен - Писмо" at bounding box center [153, 194] width 82 height 46
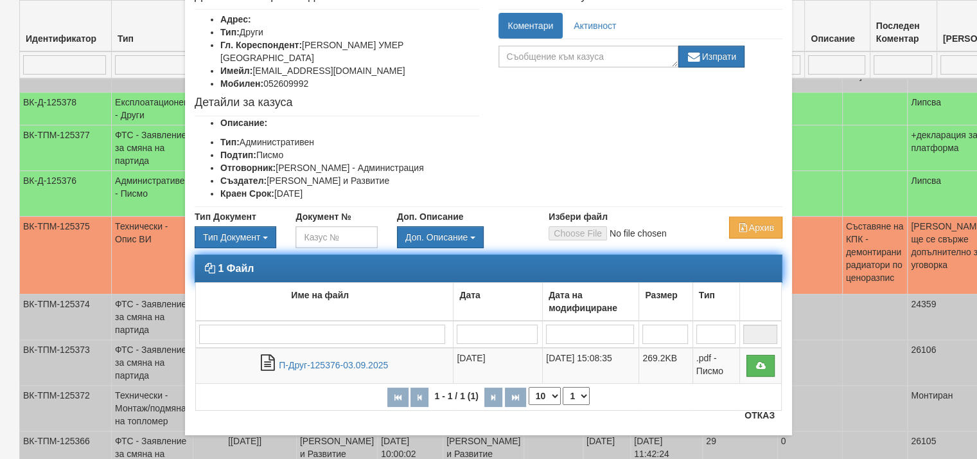
scroll to position [91, 0]
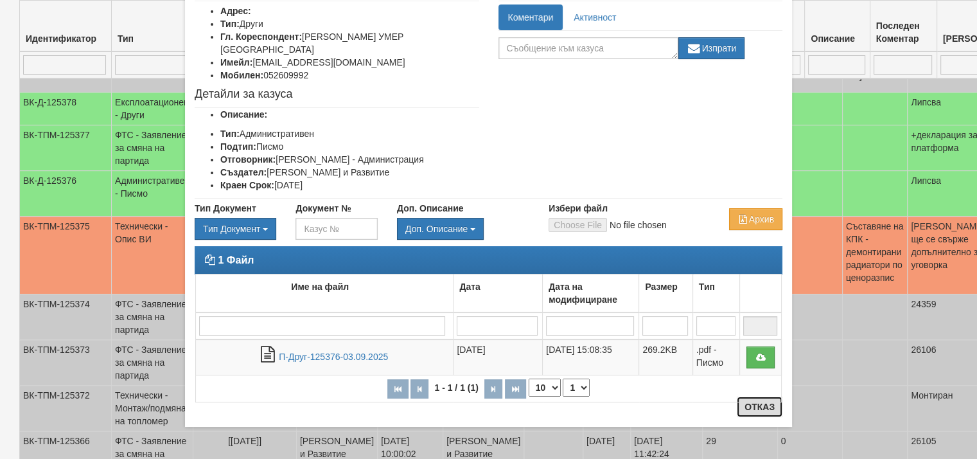
click at [755, 405] on button "Отказ" at bounding box center [760, 406] width 46 height 21
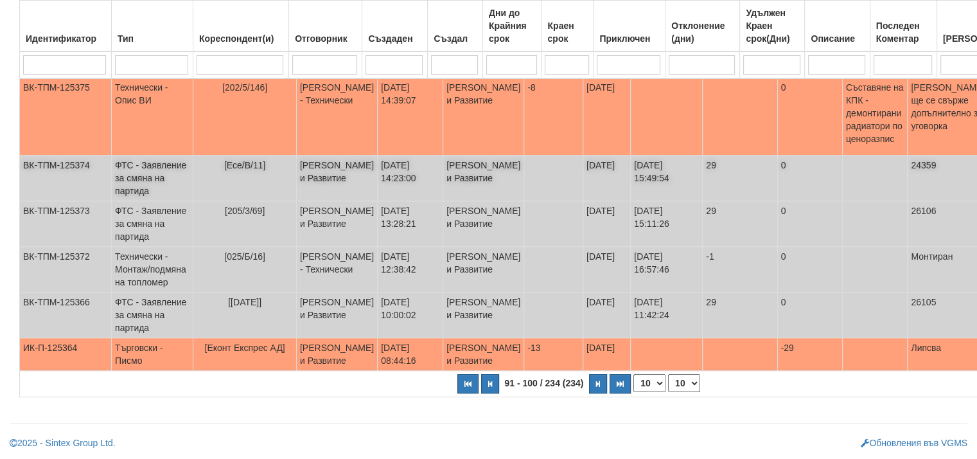
scroll to position [491, 0]
click at [596, 385] on icon "button" at bounding box center [598, 383] width 4 height 7
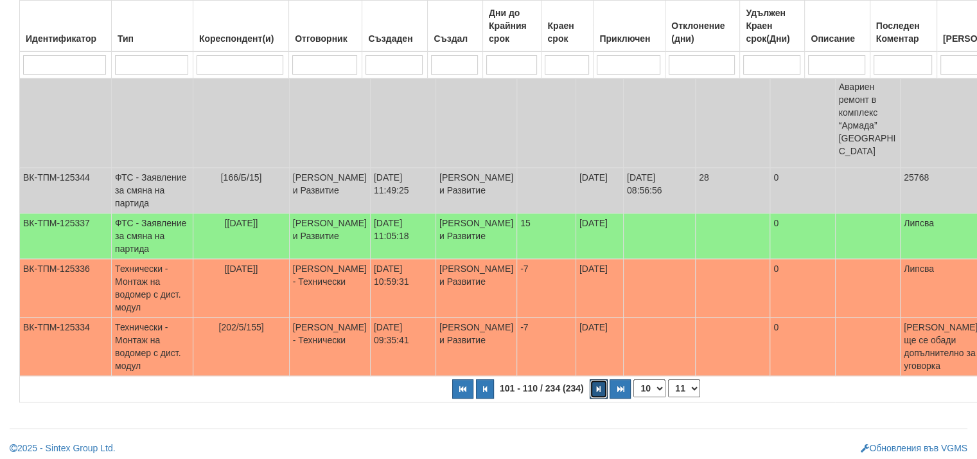
scroll to position [707, 0]
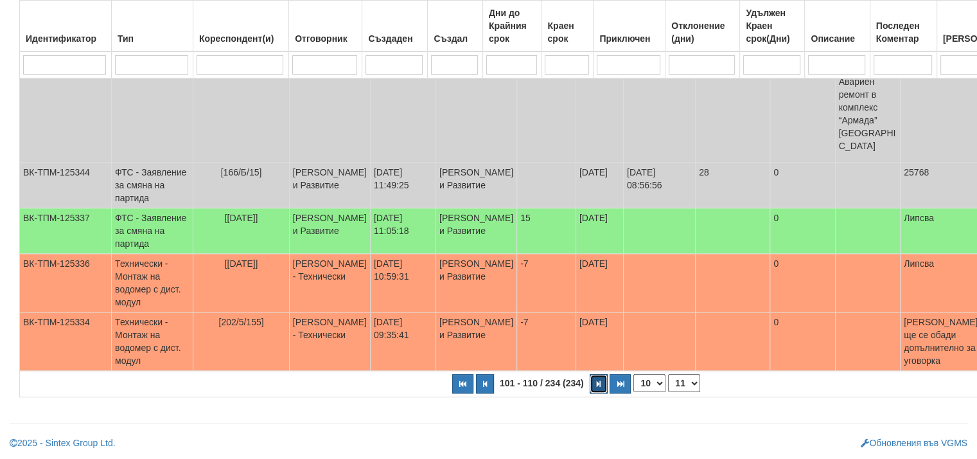
click at [590, 393] on button "button" at bounding box center [599, 383] width 18 height 19
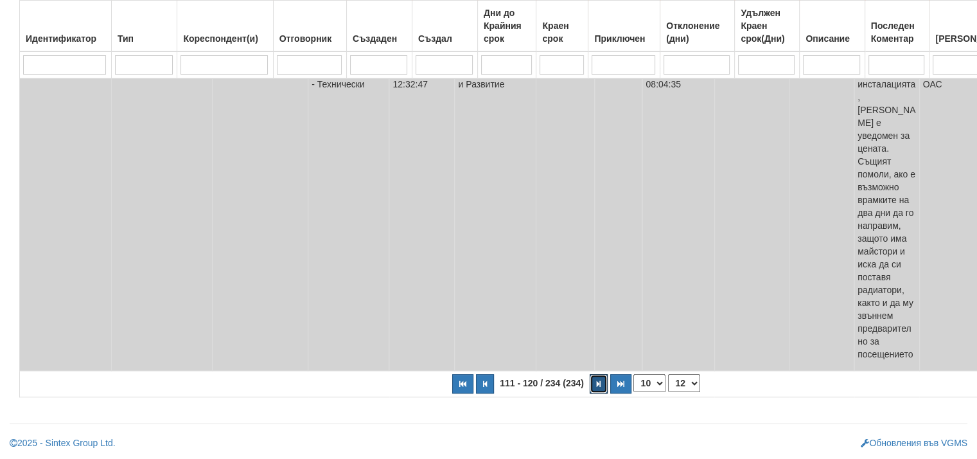
scroll to position [908, 0]
click at [597, 384] on icon "button" at bounding box center [599, 383] width 4 height 7
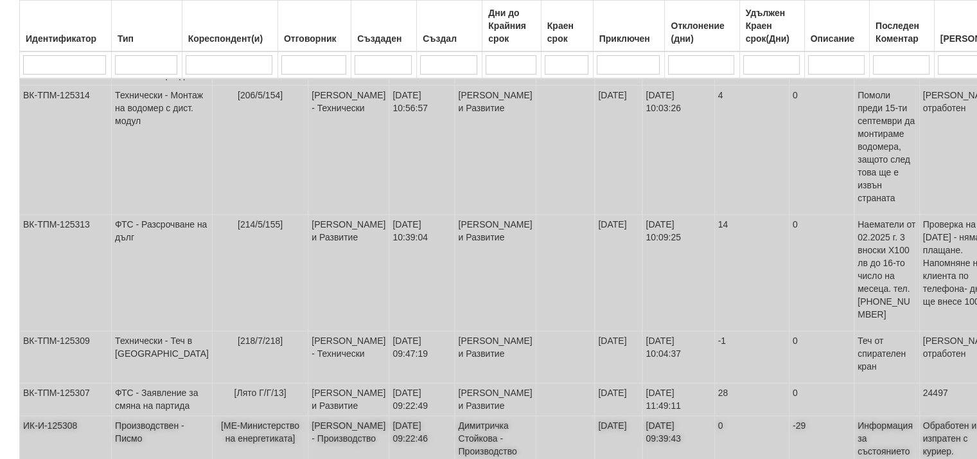
scroll to position [285, 0]
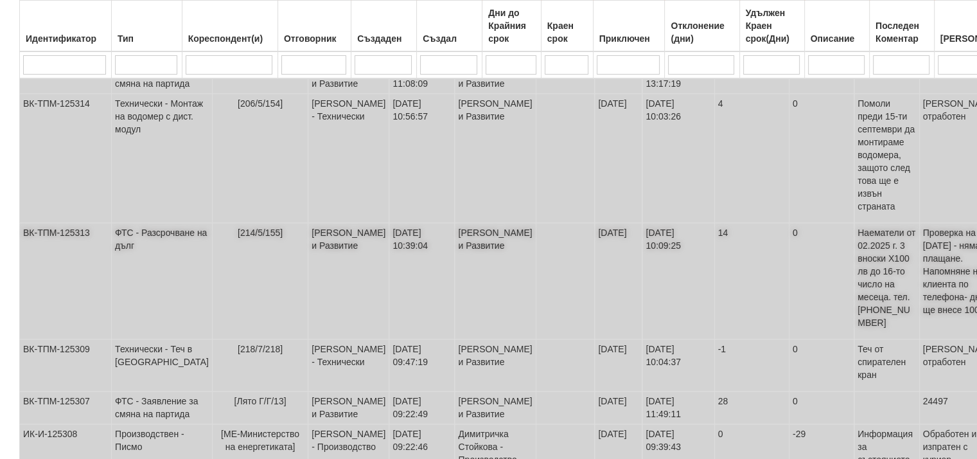
click at [136, 291] on td "ФТС - Разсрочване на дълг" at bounding box center [162, 281] width 101 height 116
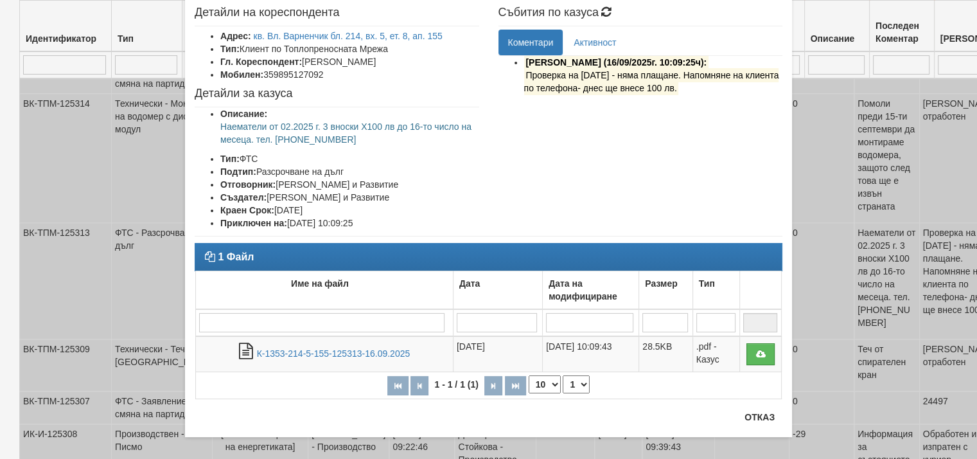
scroll to position [75, 0]
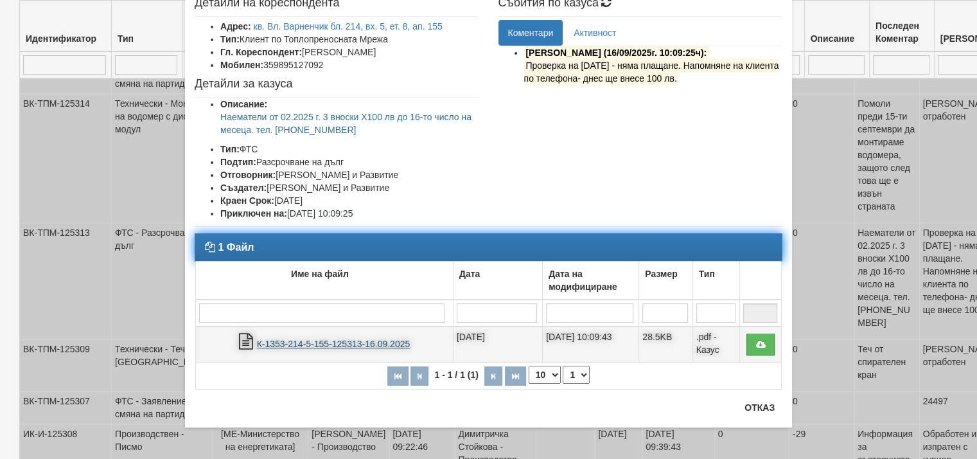
click at [385, 344] on link "К-1353-214-5-155-125313-16.09.2025" at bounding box center [334, 344] width 154 height 10
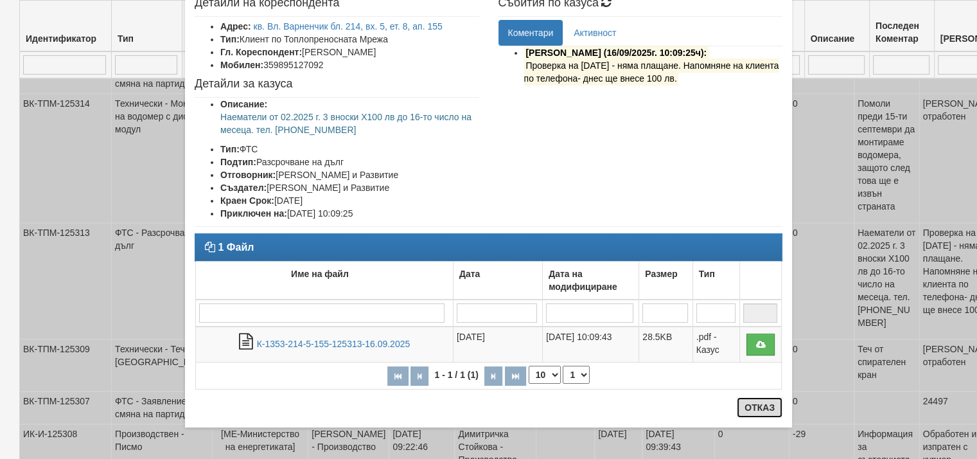
click at [763, 409] on button "Отказ" at bounding box center [760, 407] width 46 height 21
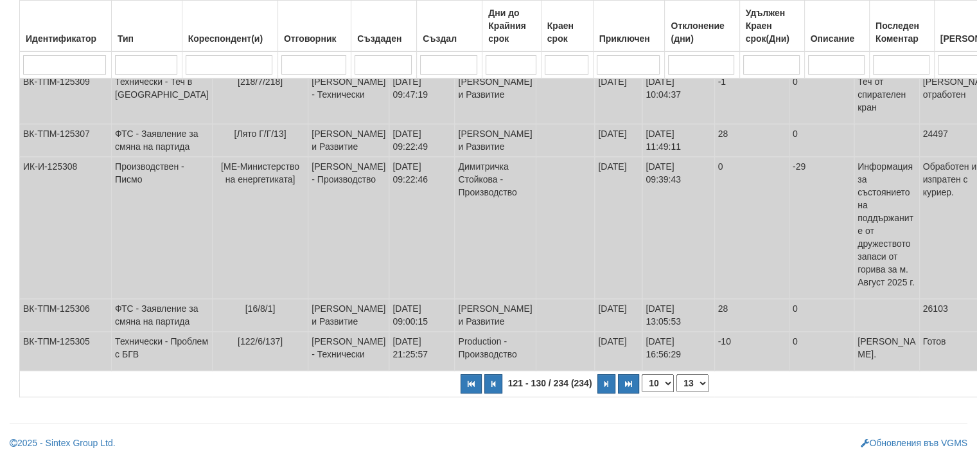
scroll to position [671, 0]
click at [597, 389] on button "button" at bounding box center [606, 383] width 18 height 19
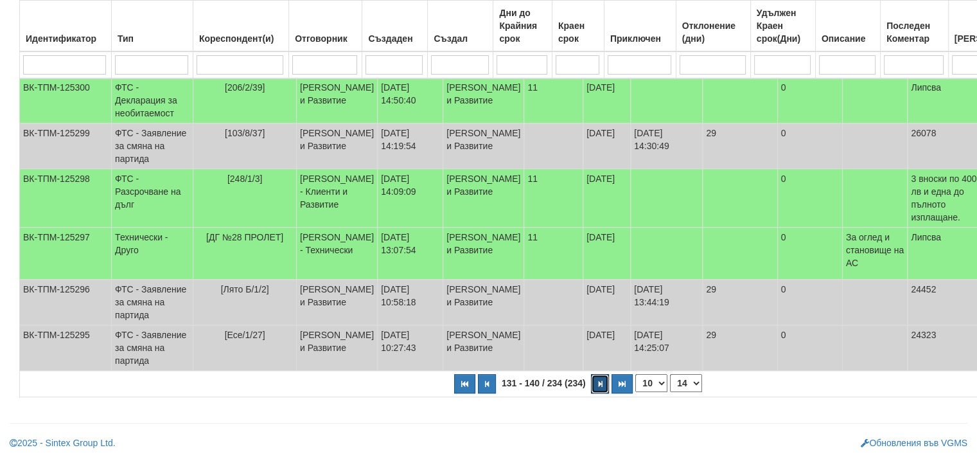
scroll to position [472, 0]
click at [598, 385] on icon "button" at bounding box center [600, 383] width 4 height 7
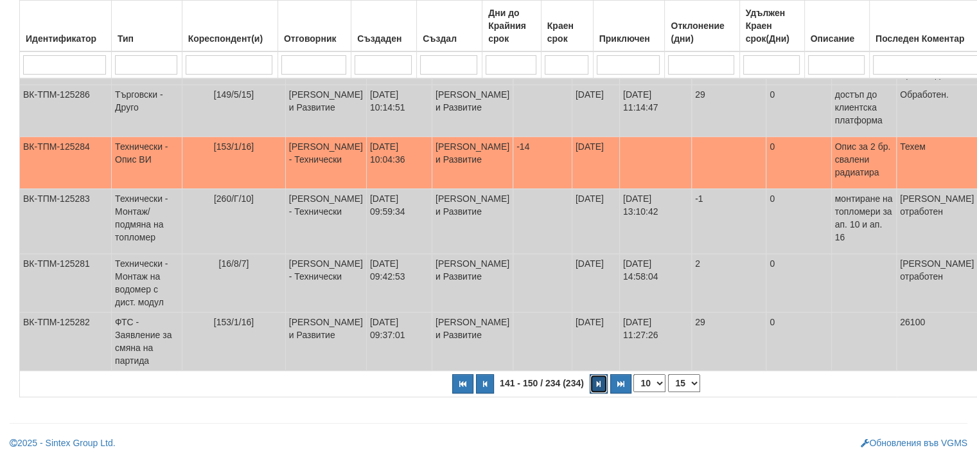
click at [590, 393] on button "button" at bounding box center [599, 383] width 18 height 19
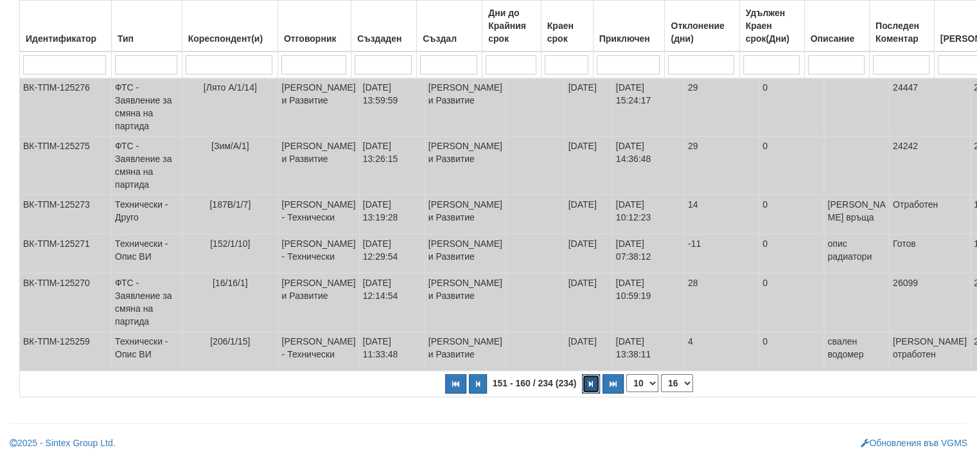
click at [582, 382] on button "button" at bounding box center [591, 383] width 18 height 19
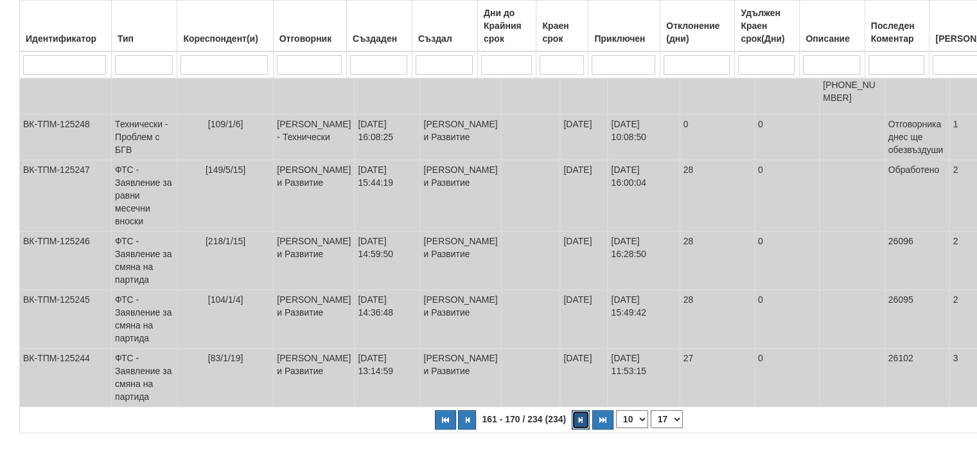
click at [579, 423] on icon "button" at bounding box center [581, 419] width 4 height 7
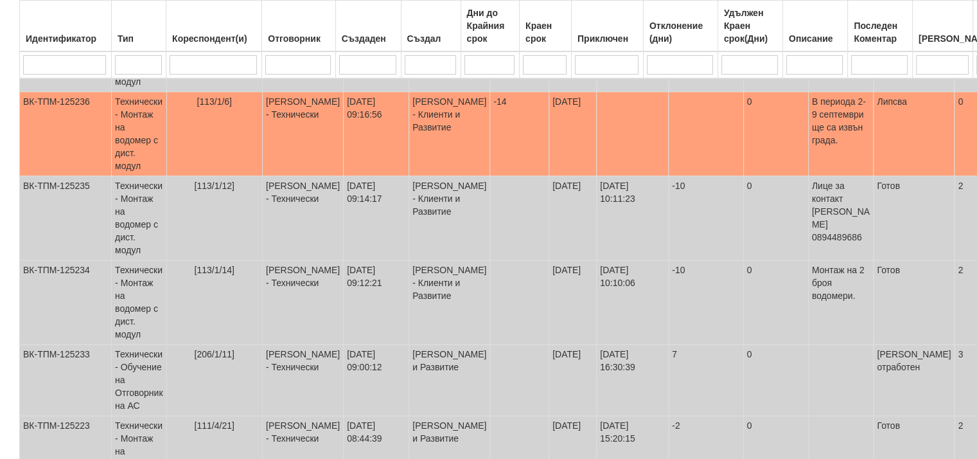
scroll to position [729, 0]
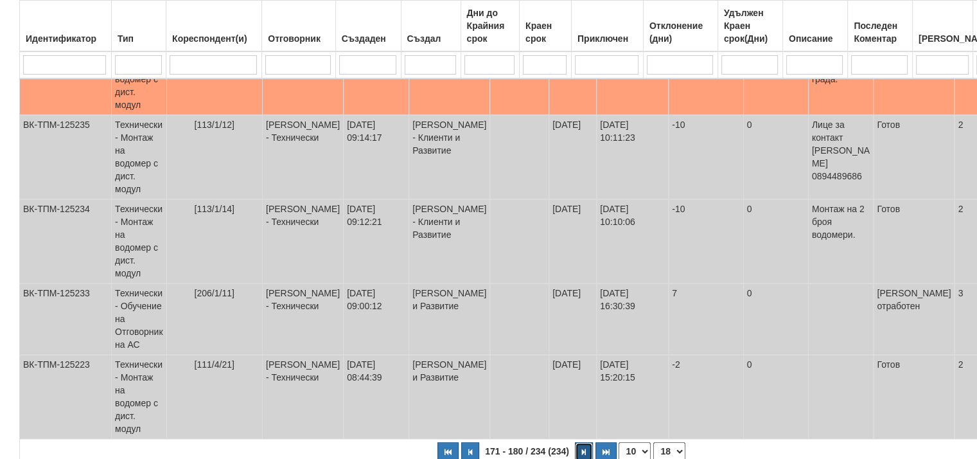
click at [575, 446] on button "button" at bounding box center [584, 451] width 18 height 19
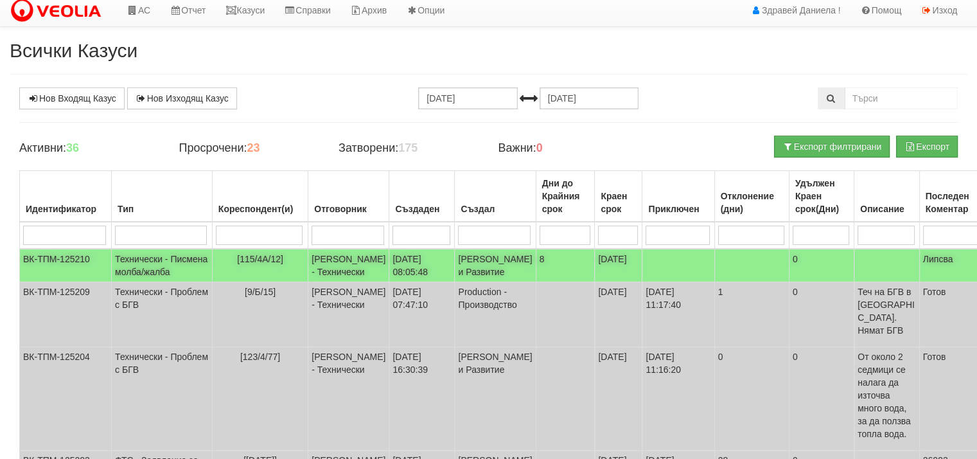
scroll to position [3, 0]
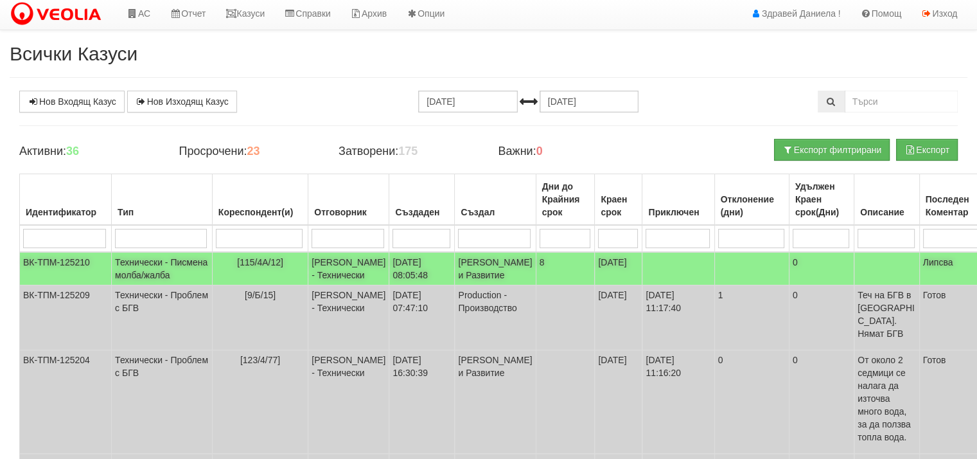
click at [140, 274] on td "Технически - Писмена молба/жалба" at bounding box center [162, 268] width 101 height 33
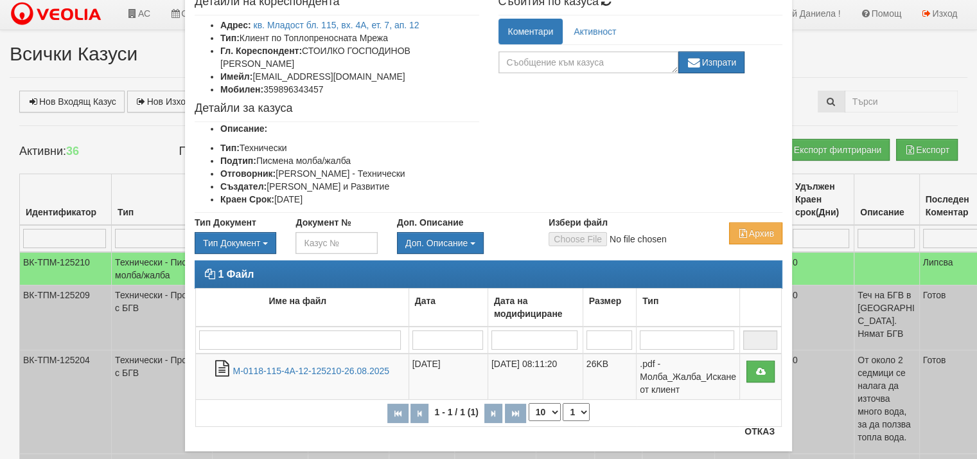
scroll to position [101, 0]
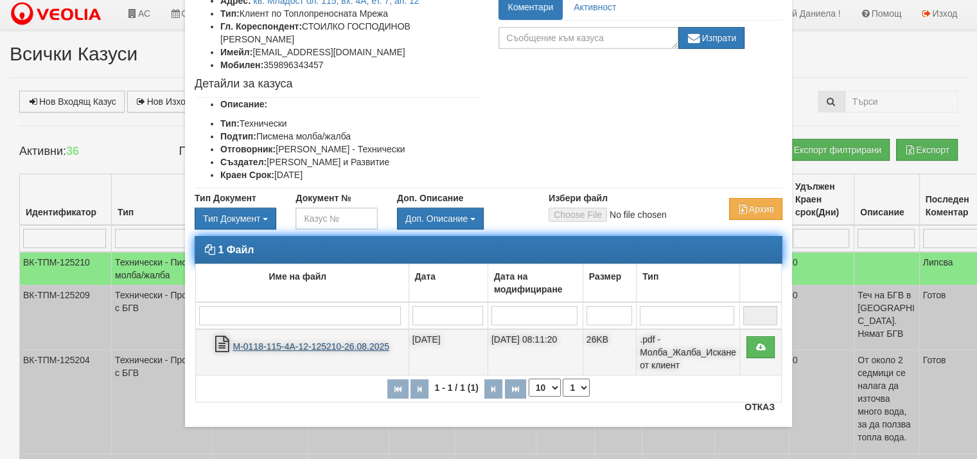
click at [287, 341] on link "М-0118-115-4А-12-125210-26.08.2025" at bounding box center [311, 346] width 157 height 10
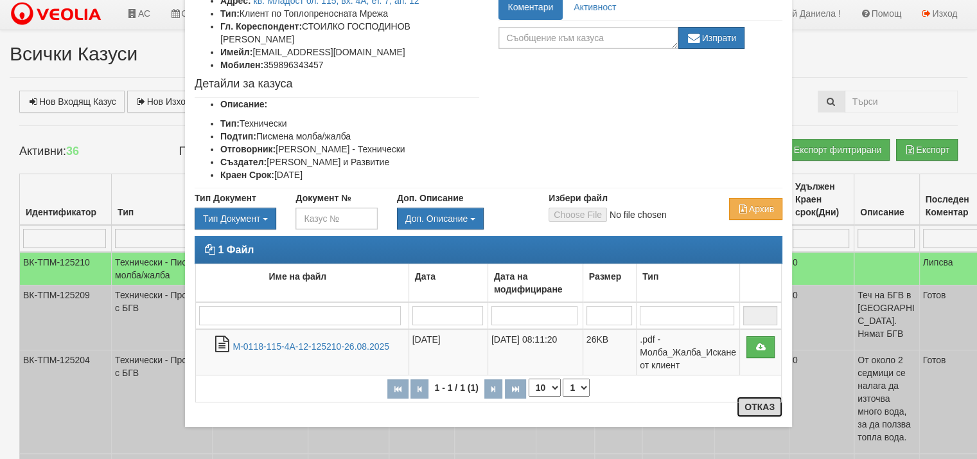
click at [757, 403] on button "Отказ" at bounding box center [760, 406] width 46 height 21
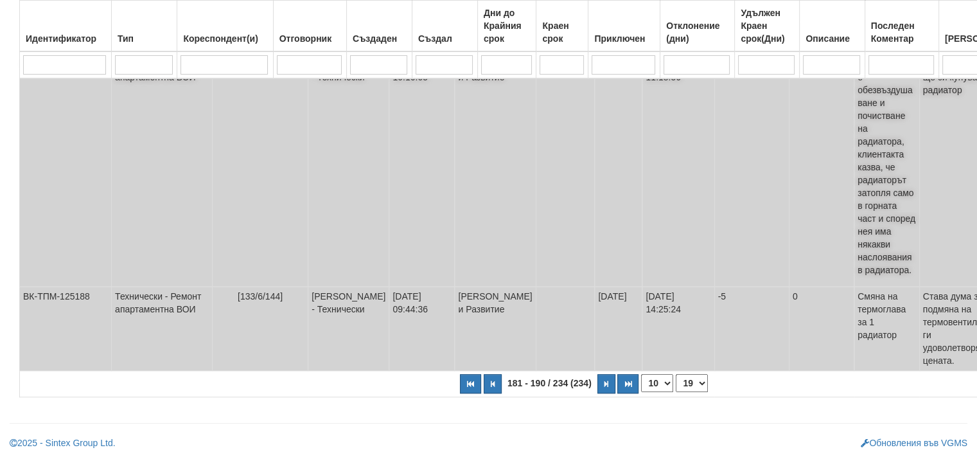
scroll to position [709, 0]
click at [605, 387] on icon "button" at bounding box center [607, 383] width 4 height 7
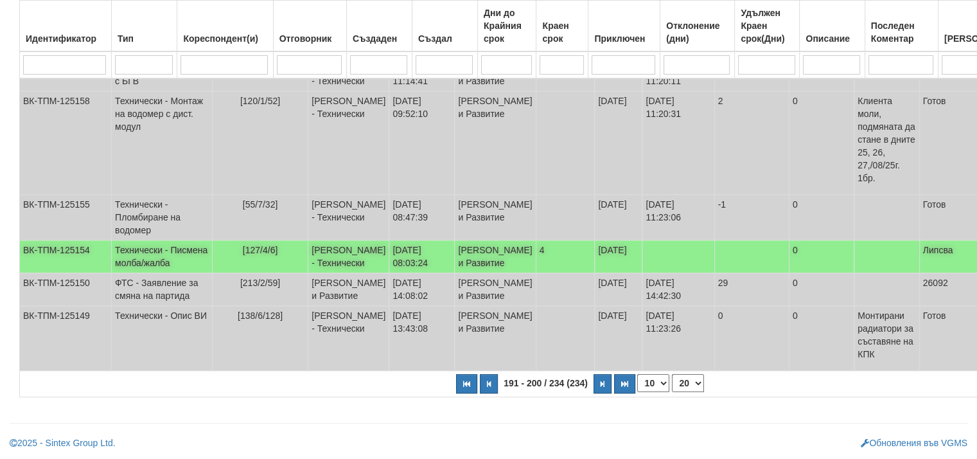
click at [145, 240] on td "Технически - Писмена молба/жалба" at bounding box center [162, 256] width 101 height 33
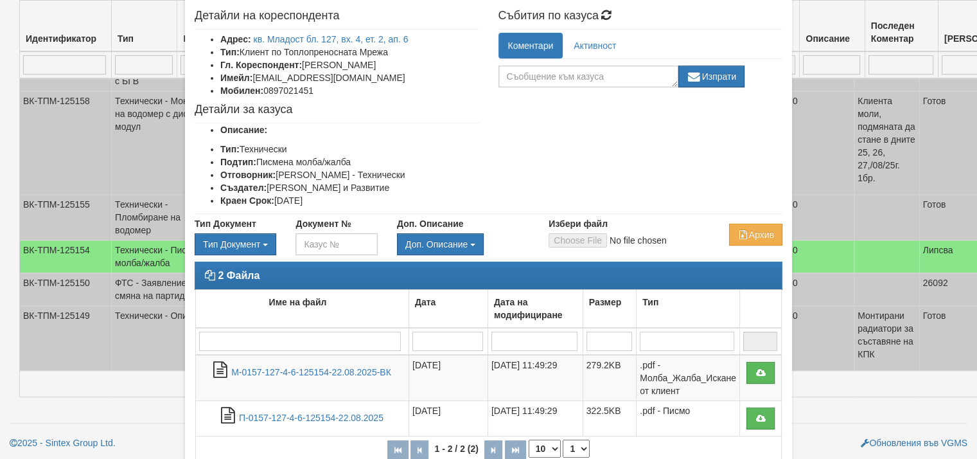
scroll to position [64, 0]
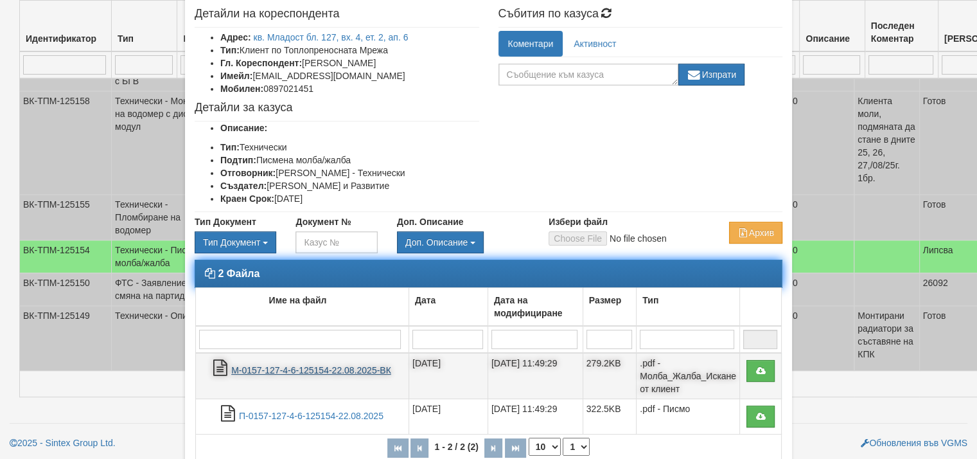
click at [296, 367] on link "М-0157-127-4-6-125154-22.08.2025-ВК" at bounding box center [311, 370] width 160 height 10
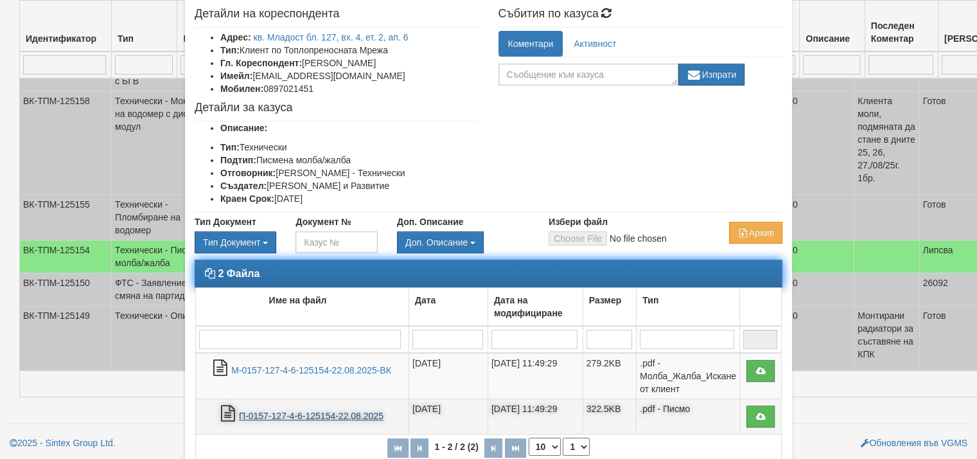
click at [306, 412] on link "П-0157-127-4-6-125154-22.08.2025" at bounding box center [311, 416] width 145 height 10
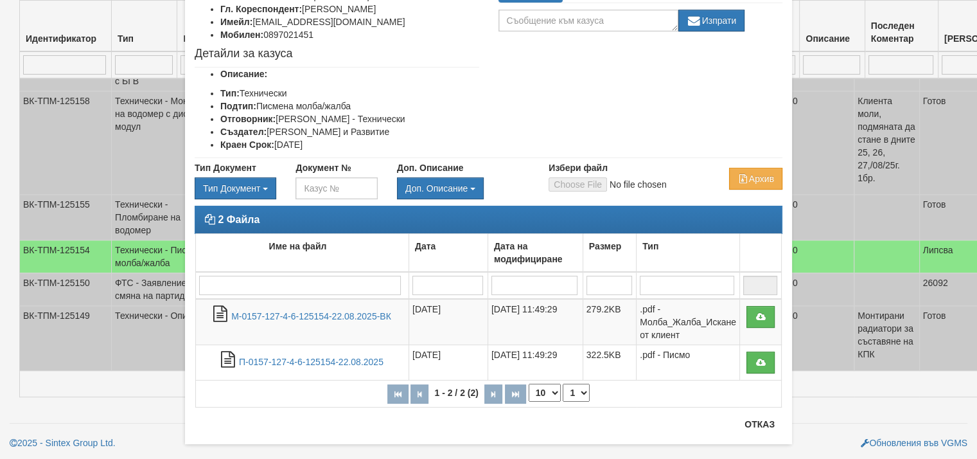
scroll to position [136, 0]
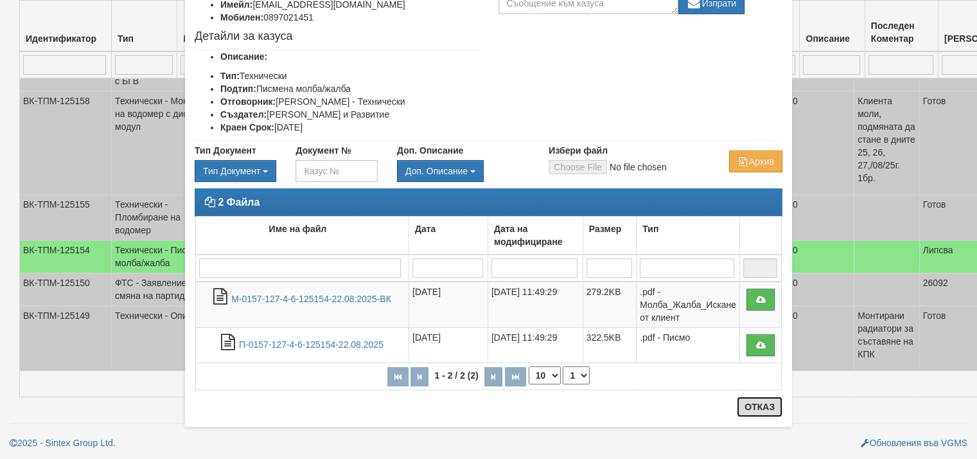
click at [757, 411] on button "Отказ" at bounding box center [760, 406] width 46 height 21
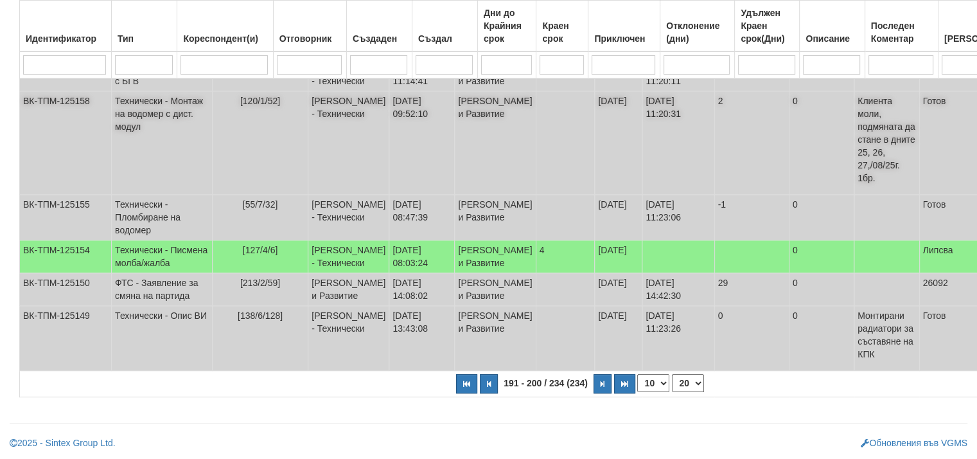
scroll to position [523, 0]
click at [594, 389] on button "button" at bounding box center [603, 383] width 18 height 19
select select "21"
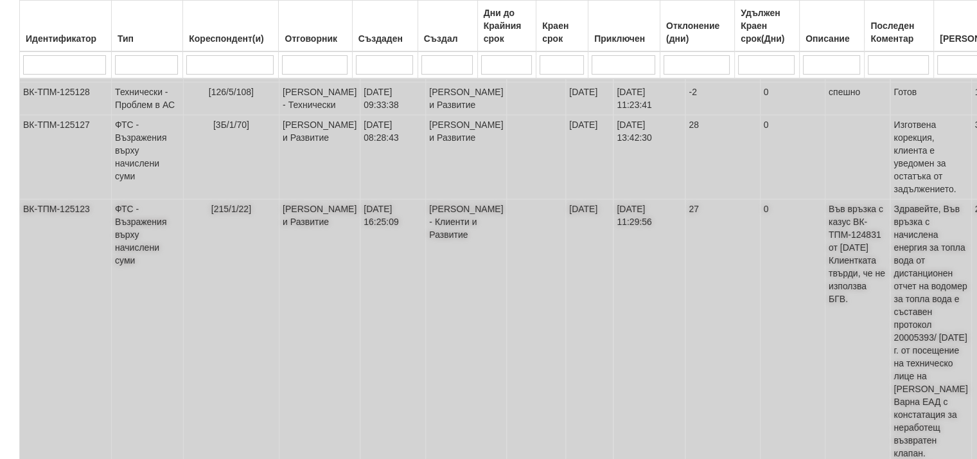
scroll to position [266, 0]
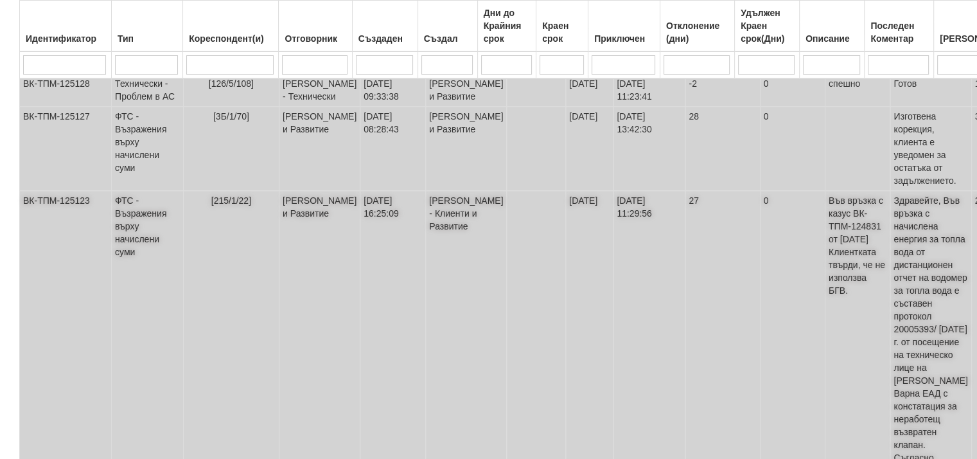
click at [128, 278] on td "ФТС - Възражения върху начислени суми" at bounding box center [148, 432] width 72 height 482
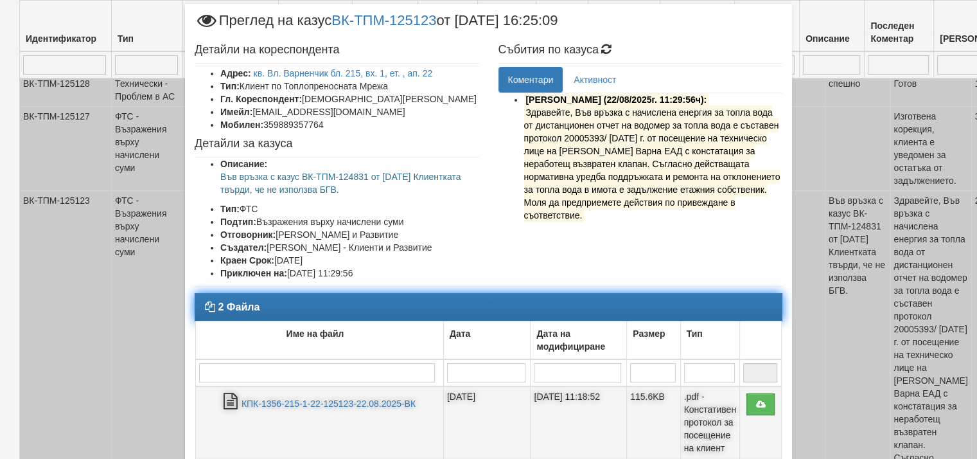
scroll to position [128, 0]
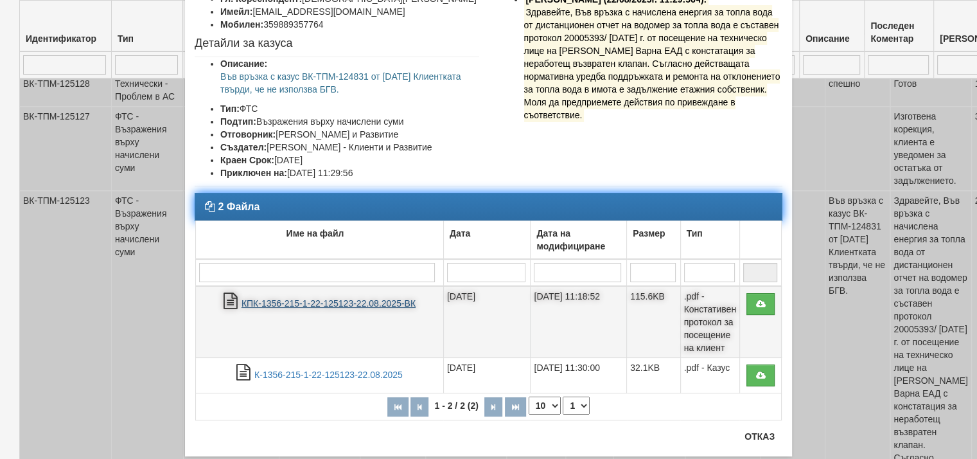
click at [360, 303] on link "КПК-1356-215-1-22-125123-22.08.2025-ВК" at bounding box center [329, 303] width 174 height 10
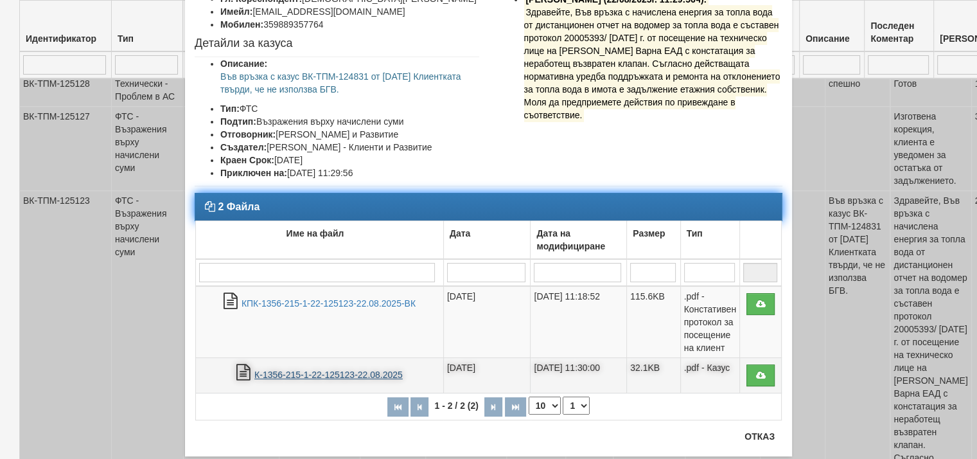
click at [303, 371] on link "К-1356-215-1-22-125123-22.08.2025" at bounding box center [328, 374] width 148 height 10
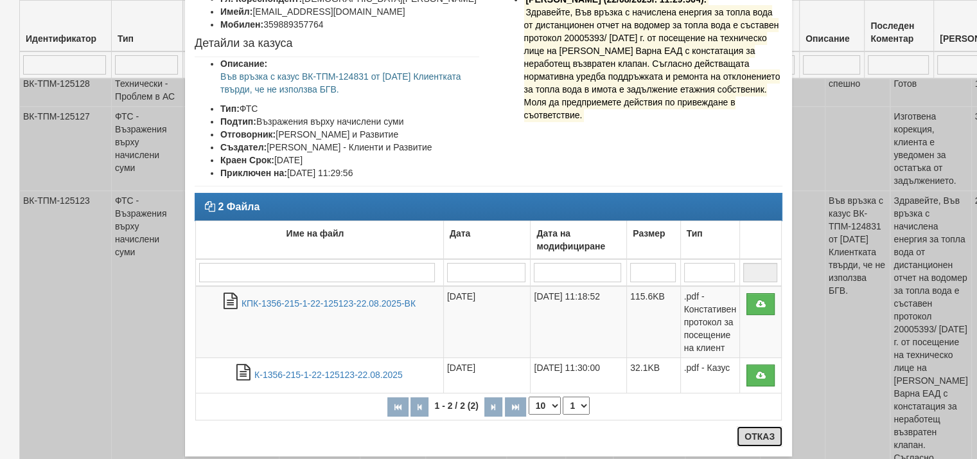
click at [748, 434] on button "Отказ" at bounding box center [760, 436] width 46 height 21
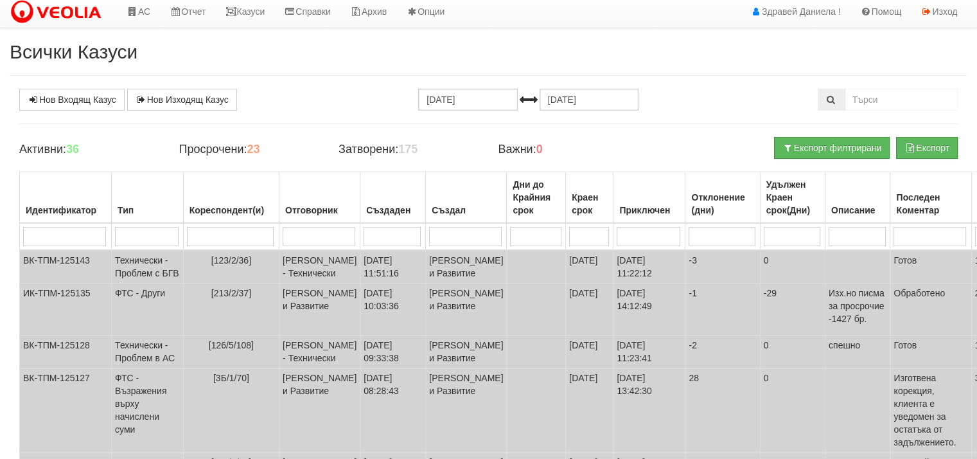
scroll to position [0, 0]
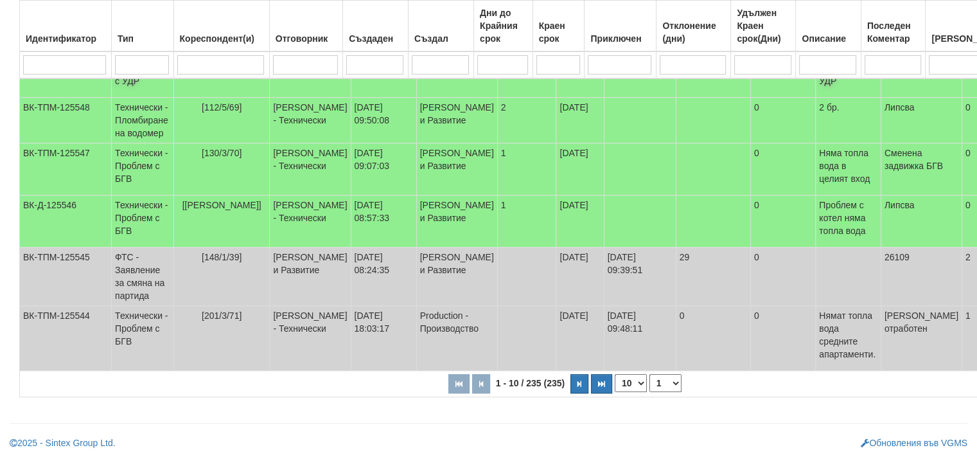
scroll to position [450, 0]
click at [578, 387] on icon "button" at bounding box center [580, 383] width 4 height 7
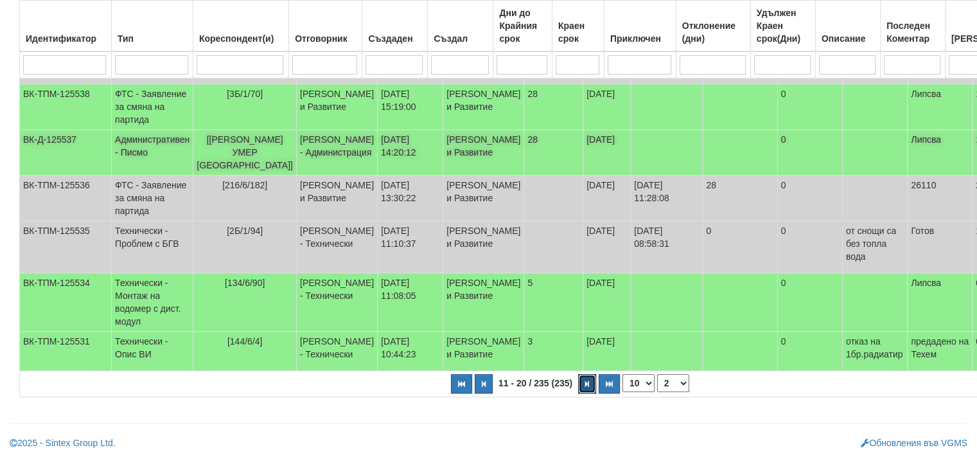
scroll to position [658, 0]
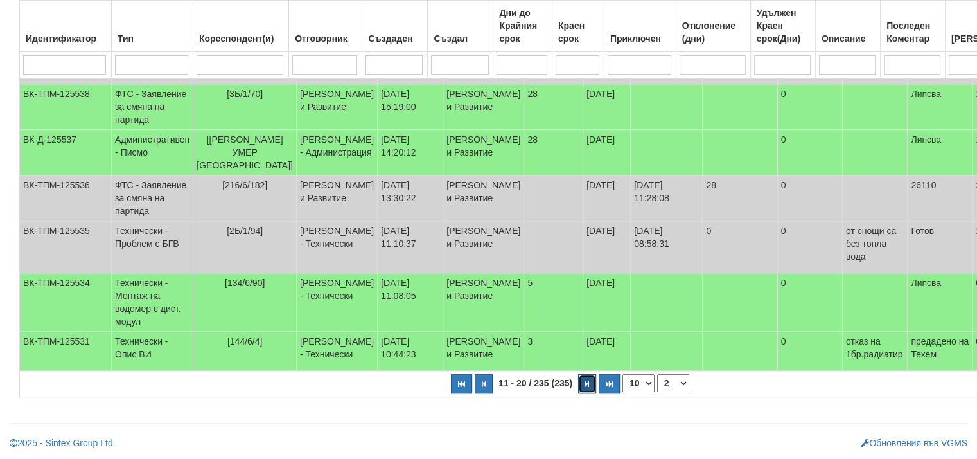
click at [578, 389] on button "button" at bounding box center [587, 383] width 18 height 19
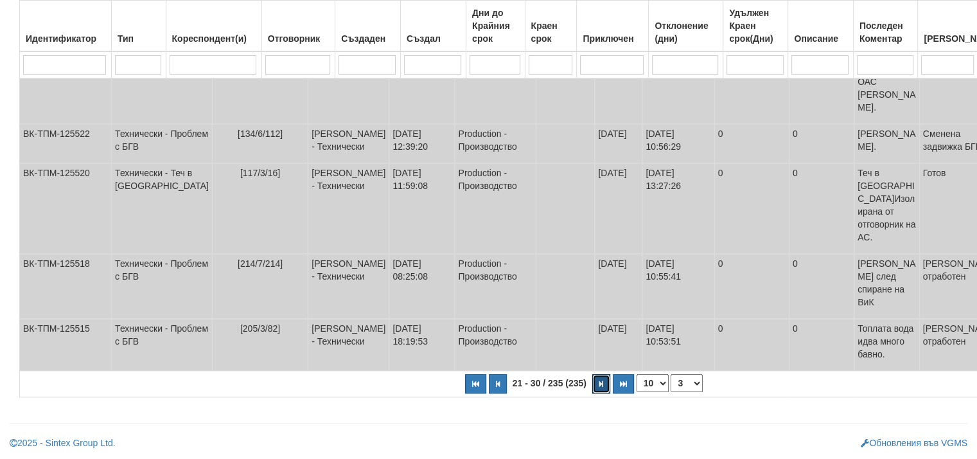
scroll to position [857, 0]
click at [599, 384] on icon "button" at bounding box center [601, 383] width 4 height 7
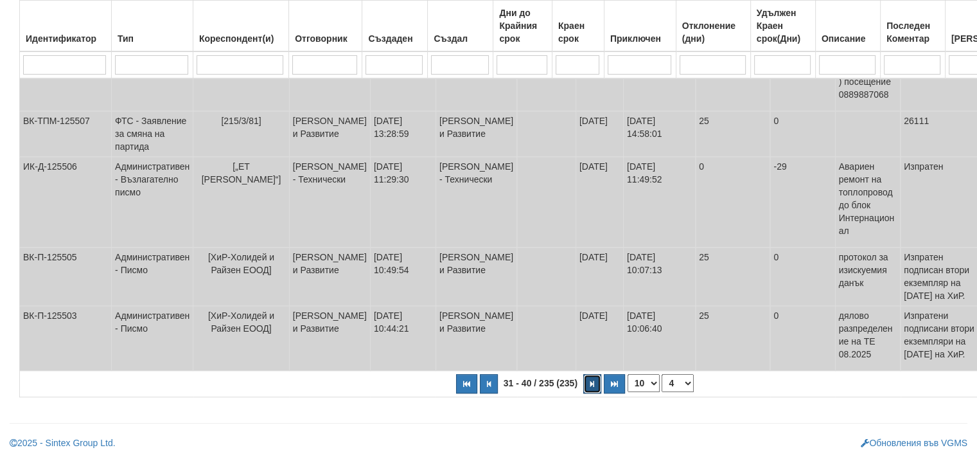
scroll to position [619, 0]
click at [590, 384] on icon "button" at bounding box center [592, 383] width 4 height 7
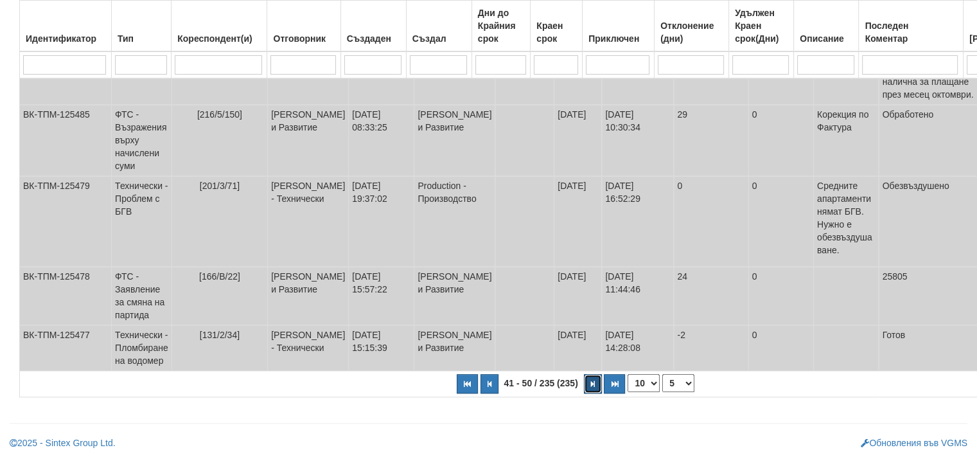
click at [584, 393] on button "button" at bounding box center [593, 383] width 18 height 19
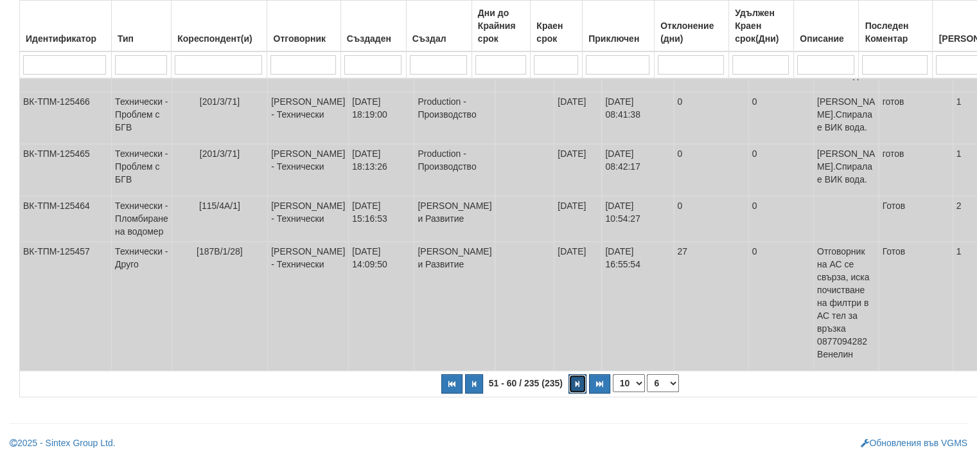
click at [576, 386] on icon "button" at bounding box center [578, 383] width 4 height 7
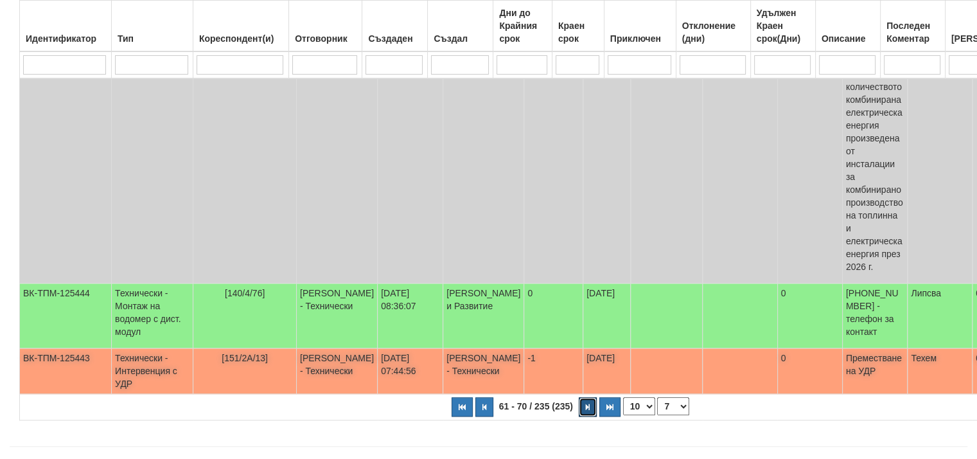
click at [579, 397] on button "button" at bounding box center [588, 406] width 18 height 19
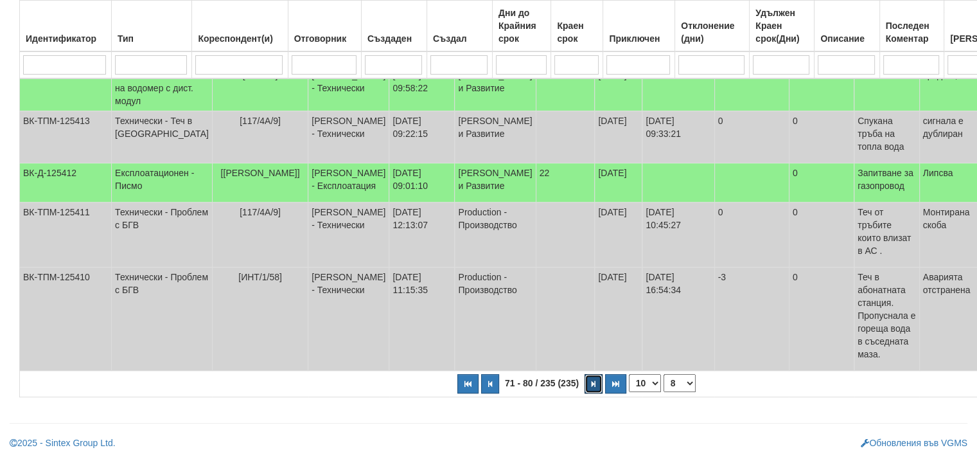
click at [585, 386] on button "button" at bounding box center [594, 383] width 18 height 19
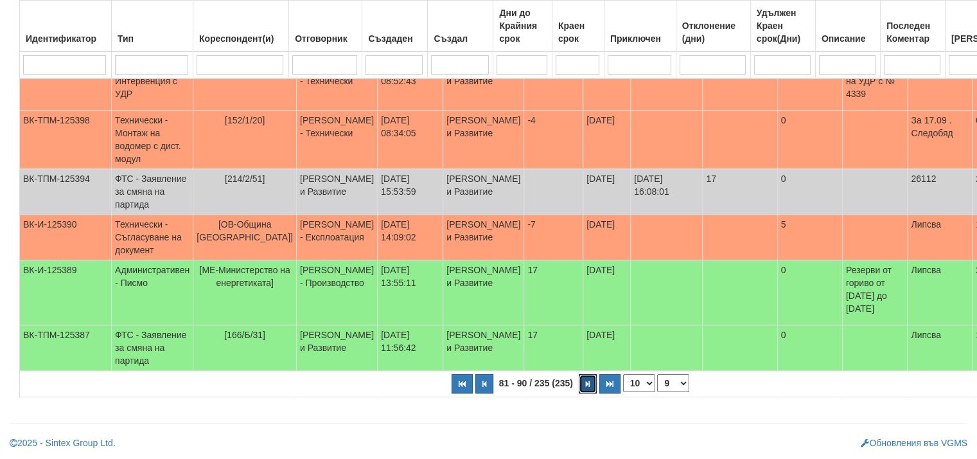
click at [579, 386] on button "button" at bounding box center [588, 383] width 18 height 19
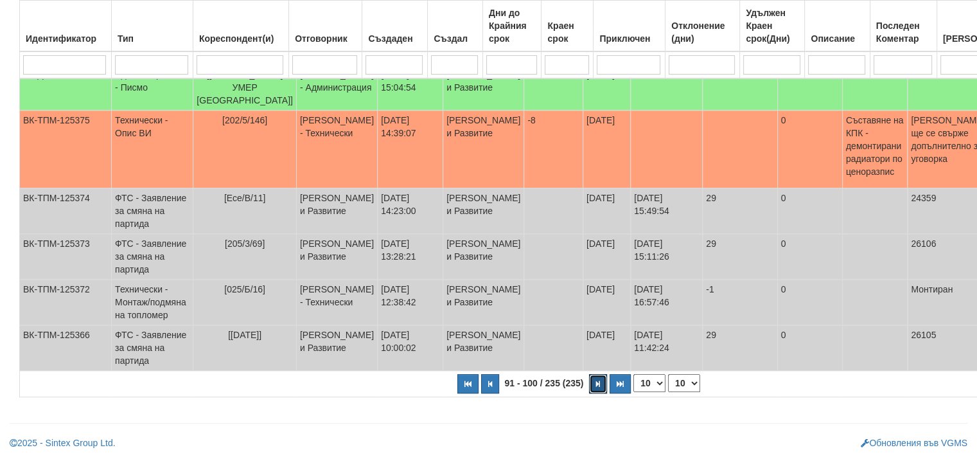
click at [589, 386] on button "button" at bounding box center [598, 383] width 18 height 19
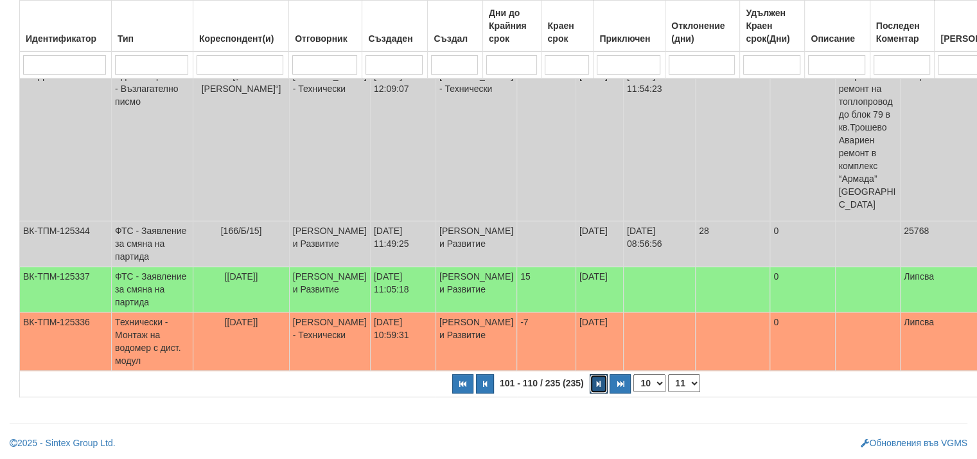
click at [590, 386] on button "button" at bounding box center [599, 383] width 18 height 19
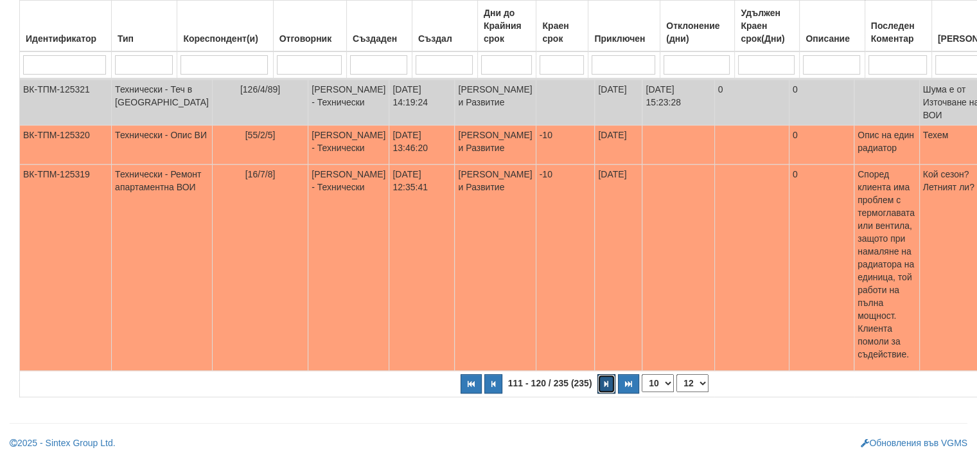
click at [597, 386] on button "button" at bounding box center [606, 383] width 18 height 19
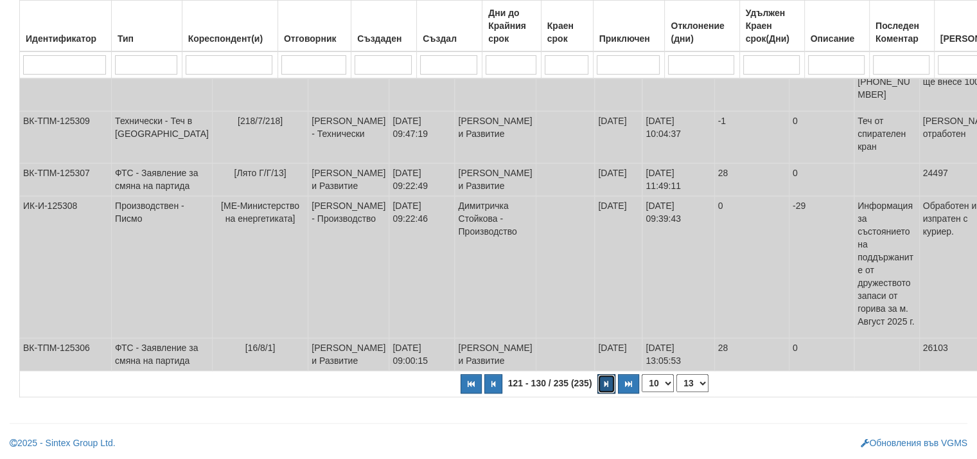
click at [597, 386] on button "button" at bounding box center [606, 383] width 18 height 19
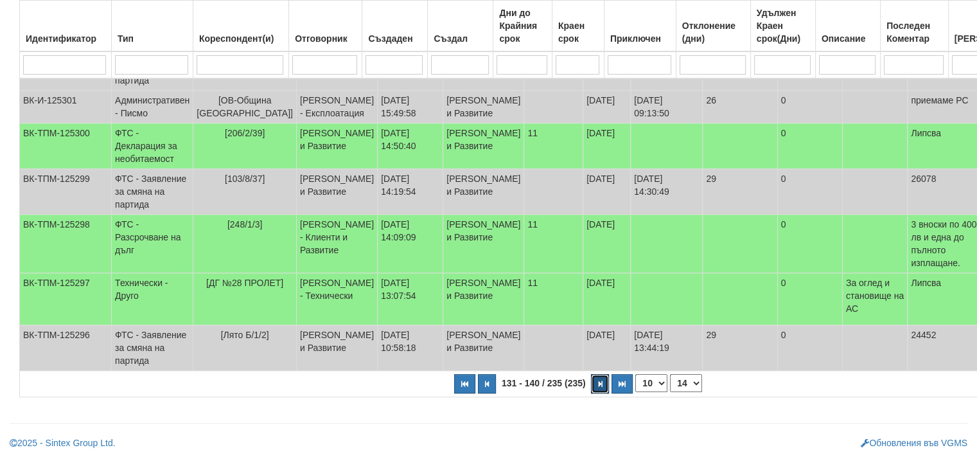
scroll to position [446, 0]
click at [550, 386] on span "131 - 140 / 235 (235)" at bounding box center [544, 383] width 91 height 10
click at [591, 385] on button "button" at bounding box center [600, 383] width 18 height 19
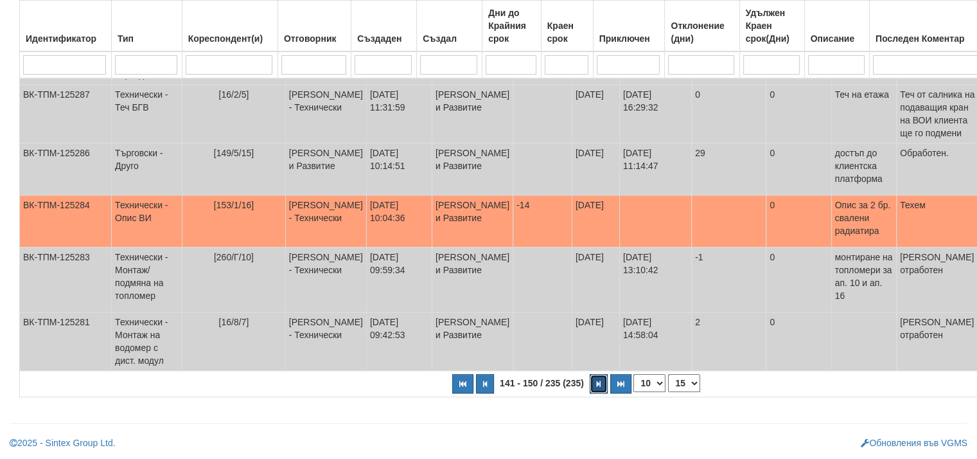
click at [597, 384] on icon "button" at bounding box center [599, 383] width 4 height 7
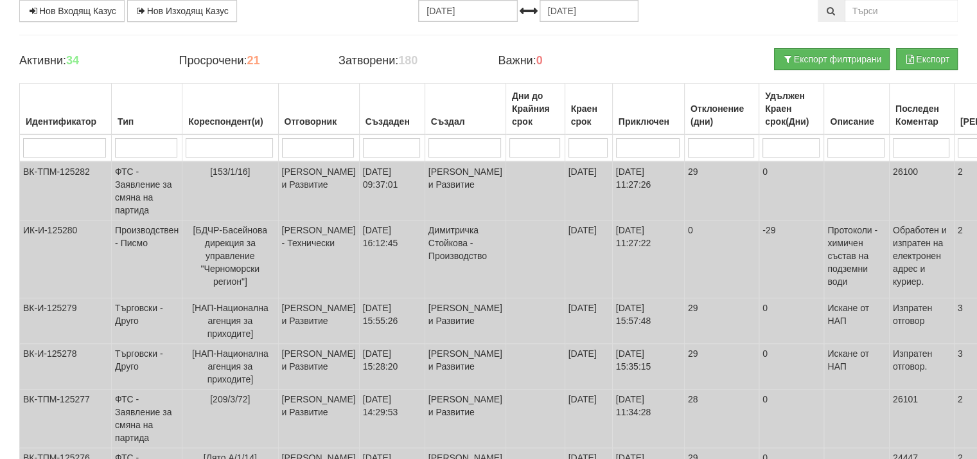
scroll to position [86, 0]
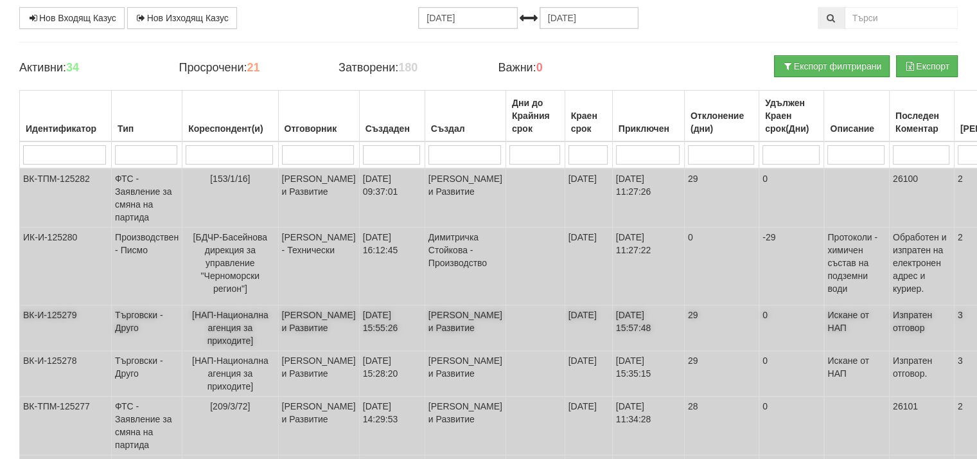
click at [233, 318] on td "[НАП-Национална агенция за приходите]" at bounding box center [230, 328] width 96 height 46
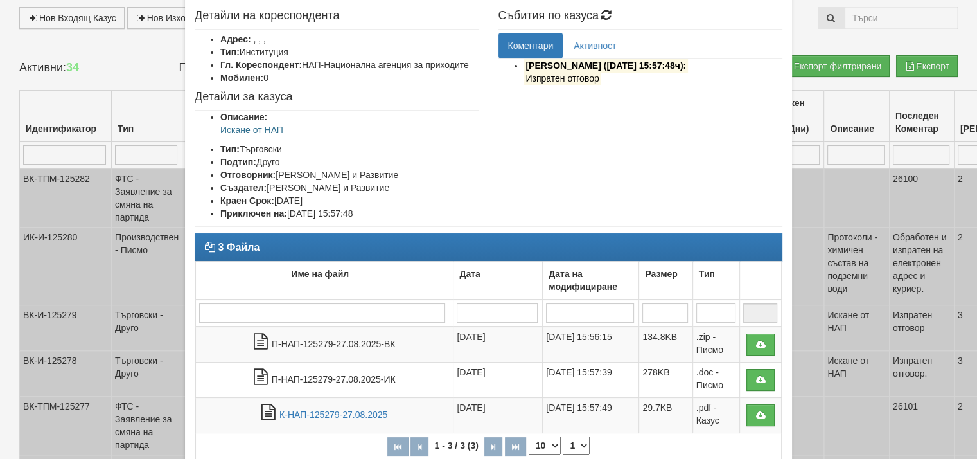
scroll to position [64, 0]
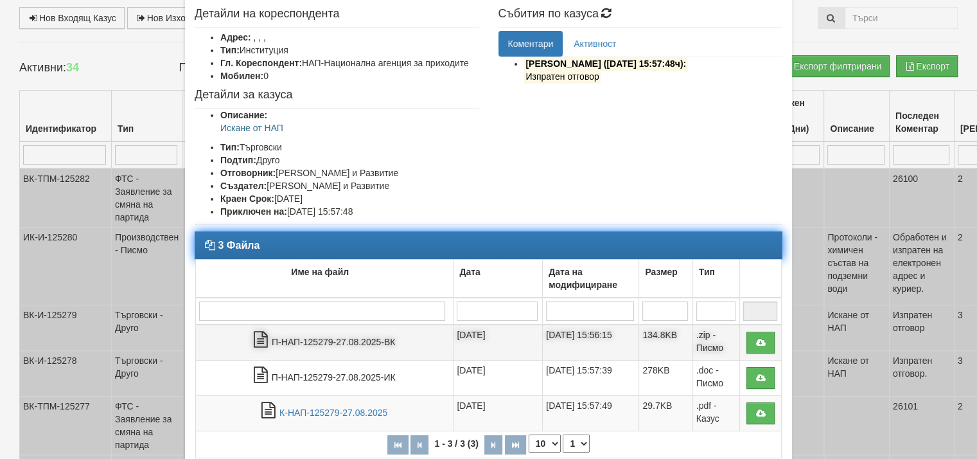
click at [326, 340] on td "П-НАП-125279-27.08.2025-ВК" at bounding box center [325, 342] width 258 height 36
click at [358, 341] on td "П-НАП-125279-27.08.2025-ВК" at bounding box center [325, 342] width 258 height 36
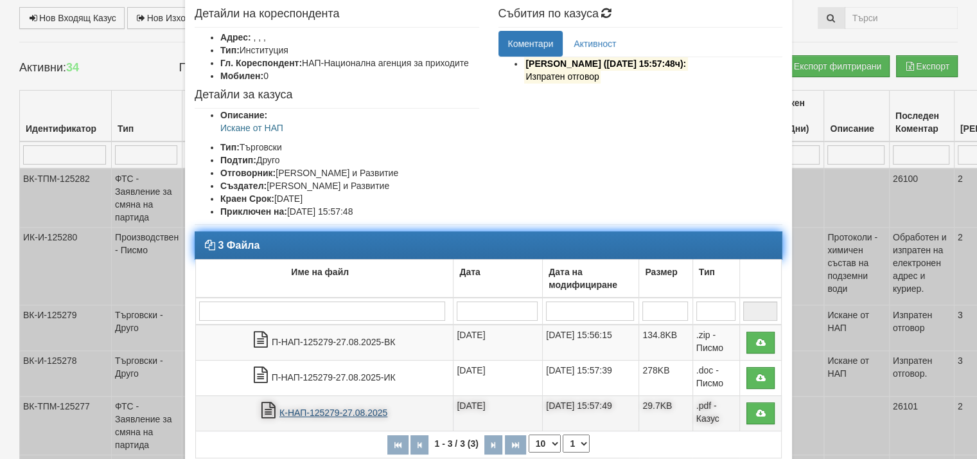
click at [347, 407] on link "К-НАП-125279-27.08.2025" at bounding box center [333, 412] width 108 height 10
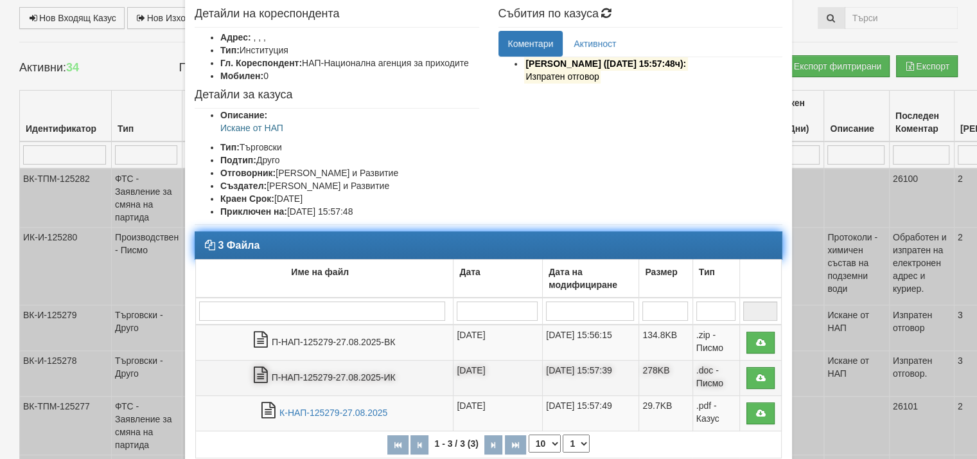
click at [322, 376] on td "П-НАП-125279-27.08.2025-ИК" at bounding box center [325, 377] width 258 height 35
click at [360, 373] on td "П-НАП-125279-27.08.2025-ИК" at bounding box center [325, 377] width 258 height 35
click at [757, 373] on icon at bounding box center [761, 377] width 12 height 9
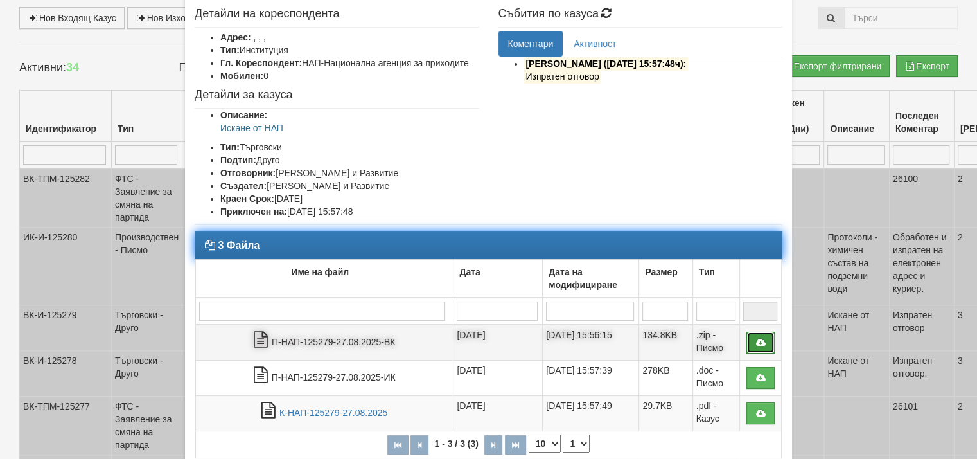
click at [755, 340] on icon at bounding box center [761, 342] width 12 height 9
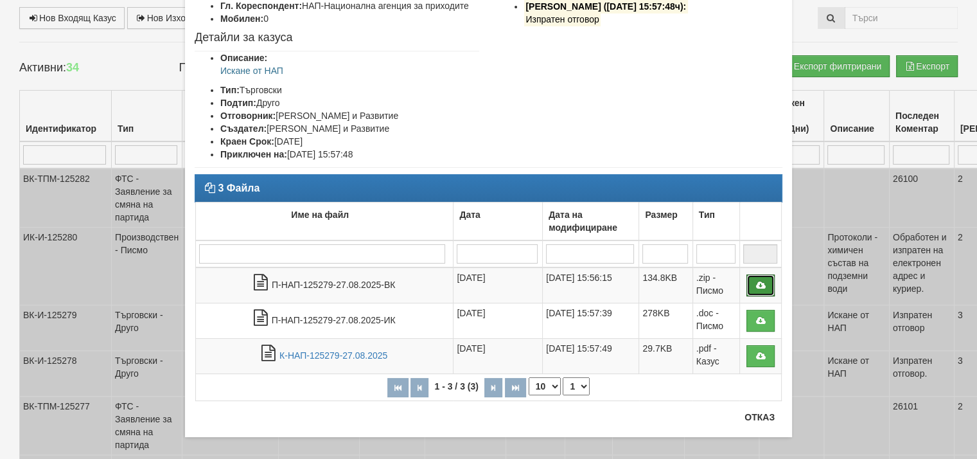
scroll to position [132, 0]
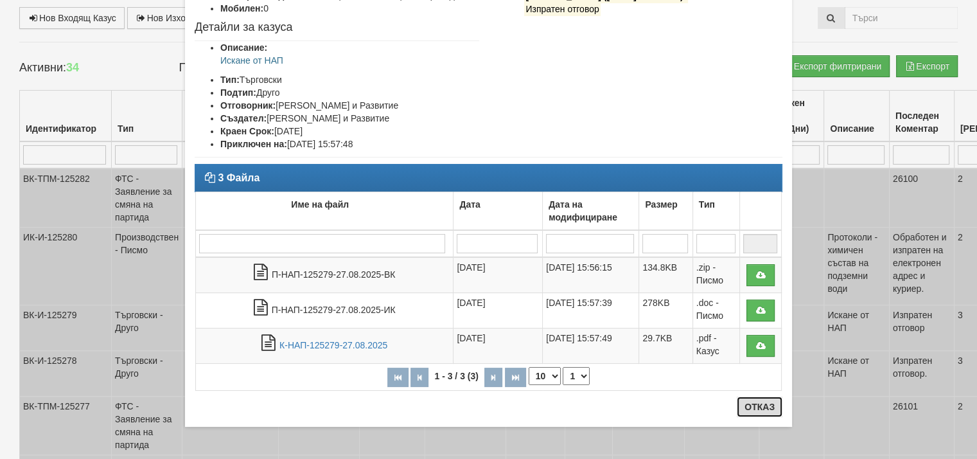
click at [761, 401] on button "Отказ" at bounding box center [760, 406] width 46 height 21
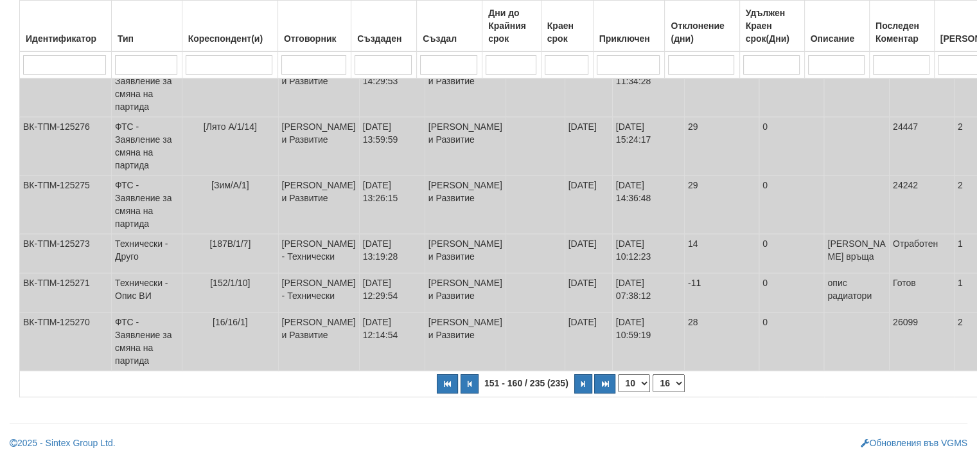
scroll to position [472, 0]
click at [581, 383] on icon "button" at bounding box center [583, 383] width 4 height 7
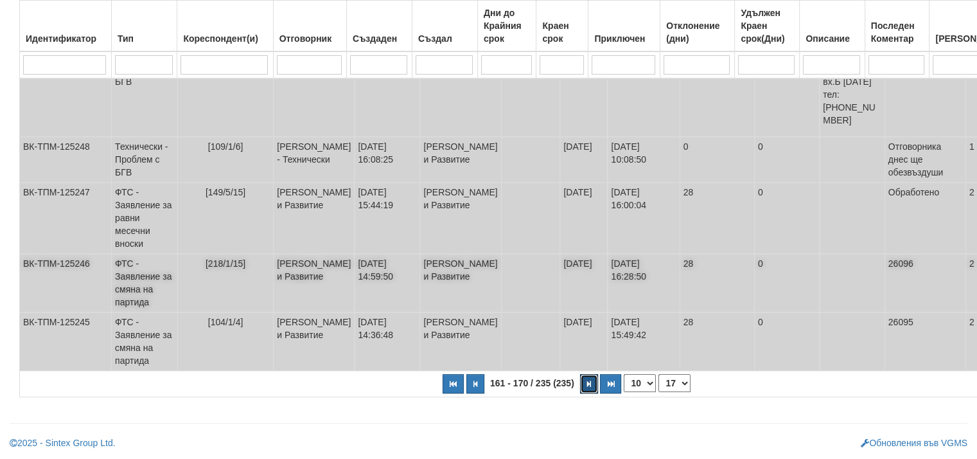
scroll to position [536, 0]
click at [587, 385] on icon "button" at bounding box center [589, 383] width 4 height 7
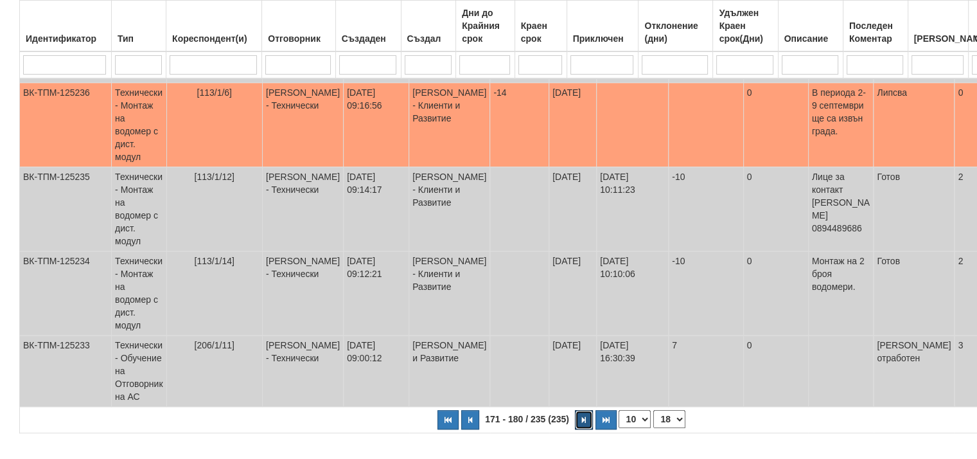
scroll to position [767, 0]
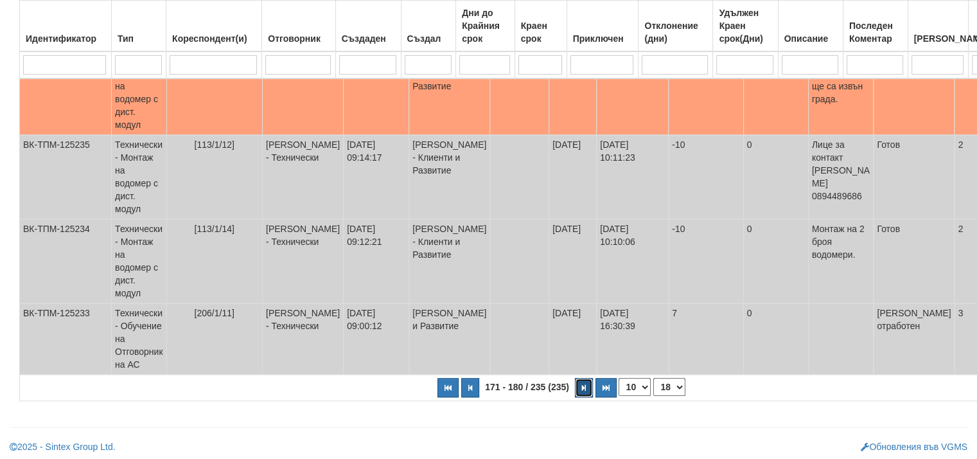
click at [582, 387] on icon "button" at bounding box center [584, 387] width 4 height 7
select select "19"
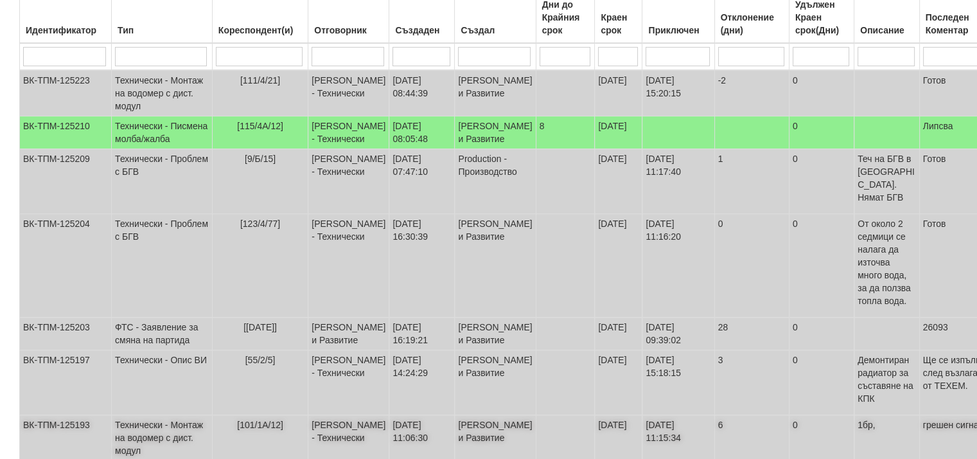
scroll to position [170, 0]
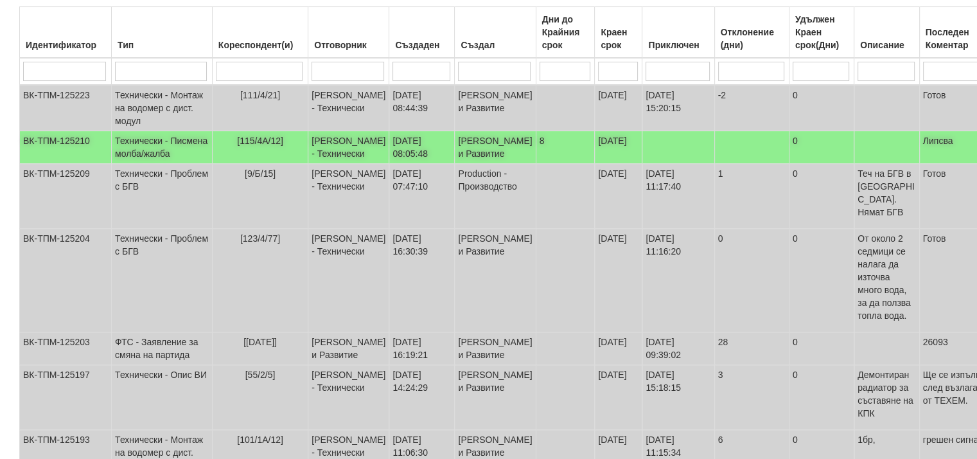
click at [130, 155] on td "Технически - Писмена молба/жалба" at bounding box center [162, 147] width 101 height 33
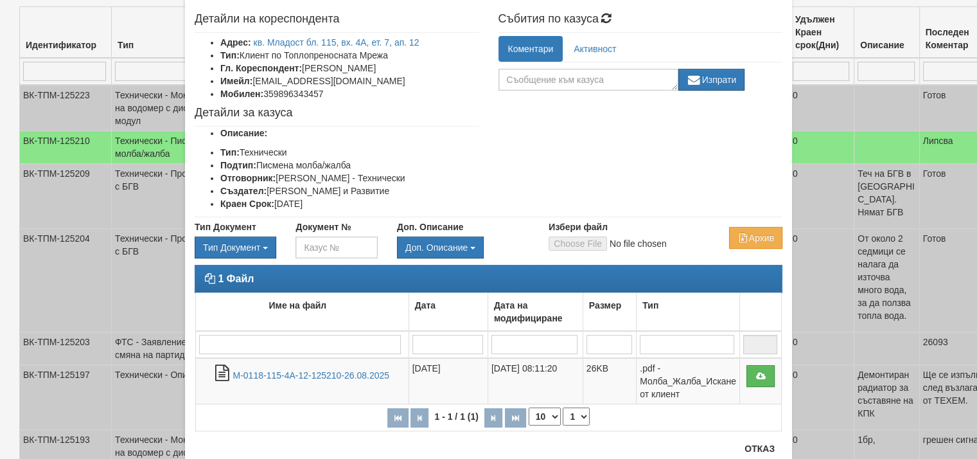
scroll to position [64, 0]
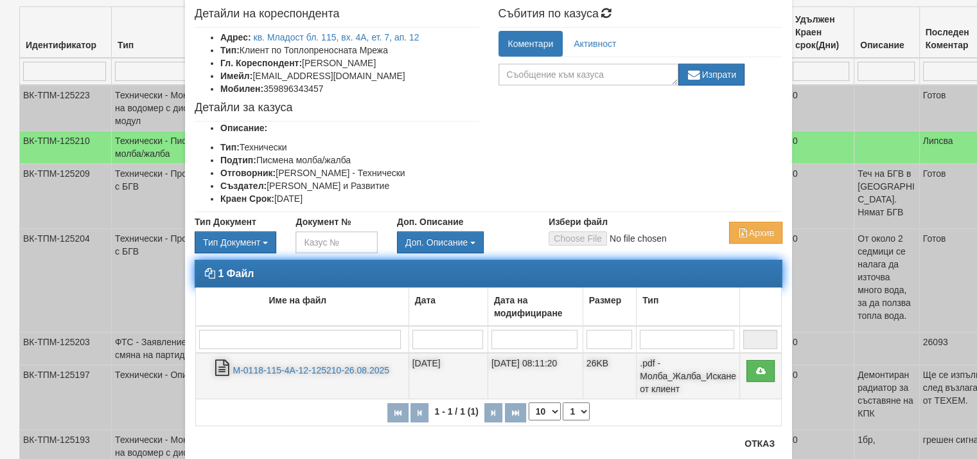
click at [676, 378] on td ".pdf - Молба_Жалба_Искане от клиент" at bounding box center [688, 376] width 103 height 46
click at [322, 368] on link "М-0118-115-4А-12-125210-26.08.2025" at bounding box center [311, 370] width 157 height 10
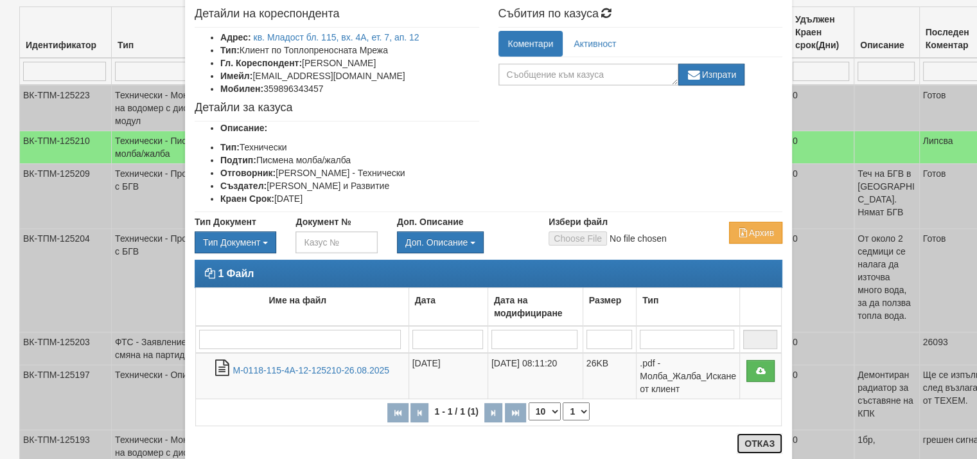
click at [755, 443] on button "Отказ" at bounding box center [760, 443] width 46 height 21
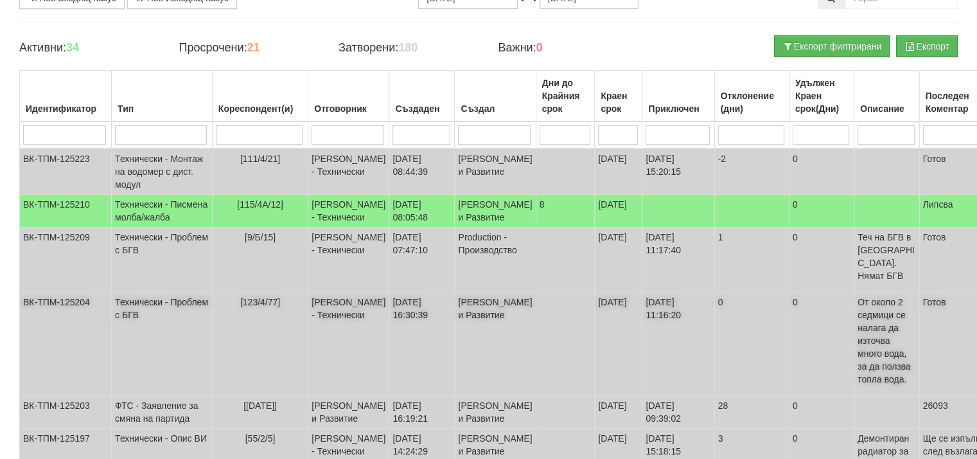
scroll to position [105, 0]
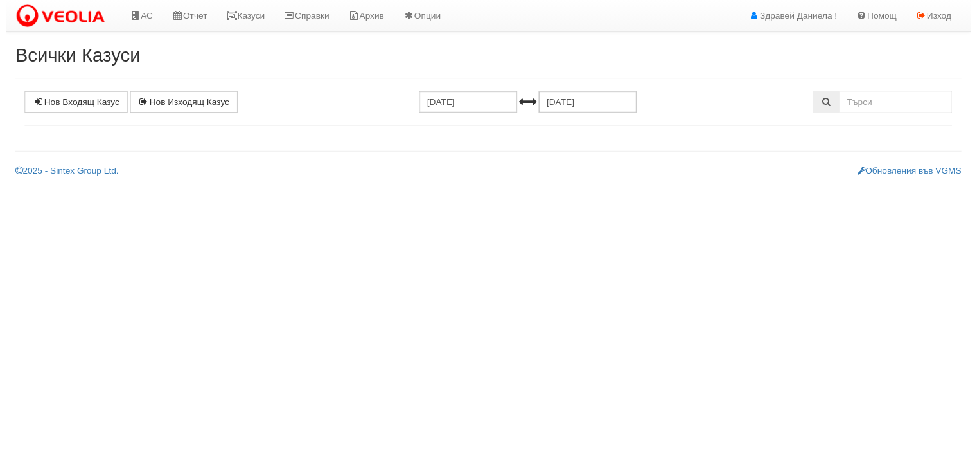
scroll to position [105, 0]
